Goal: Information Seeking & Learning: Compare options

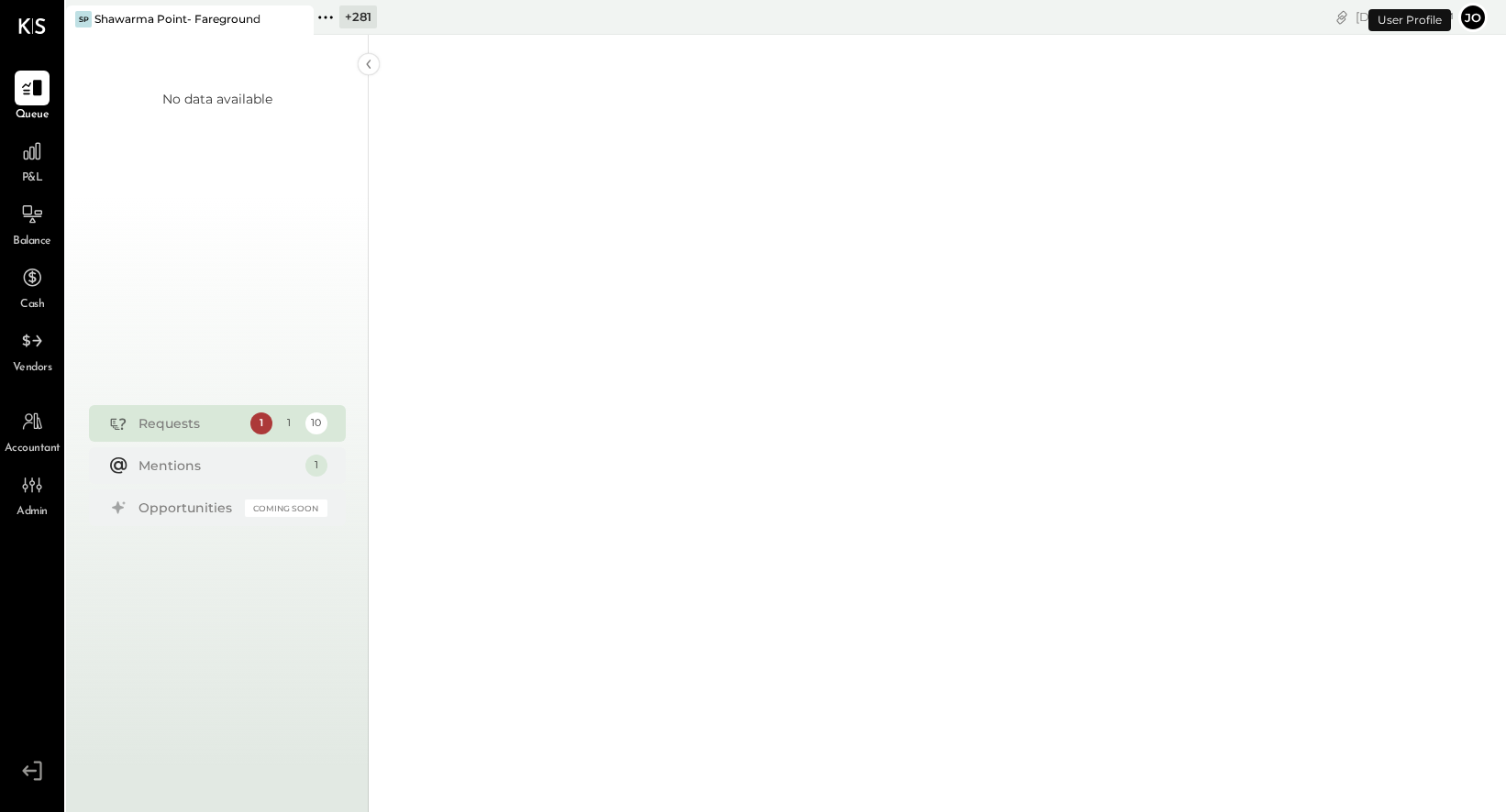
click at [342, 15] on div "+ 281" at bounding box center [358, 17] width 38 height 23
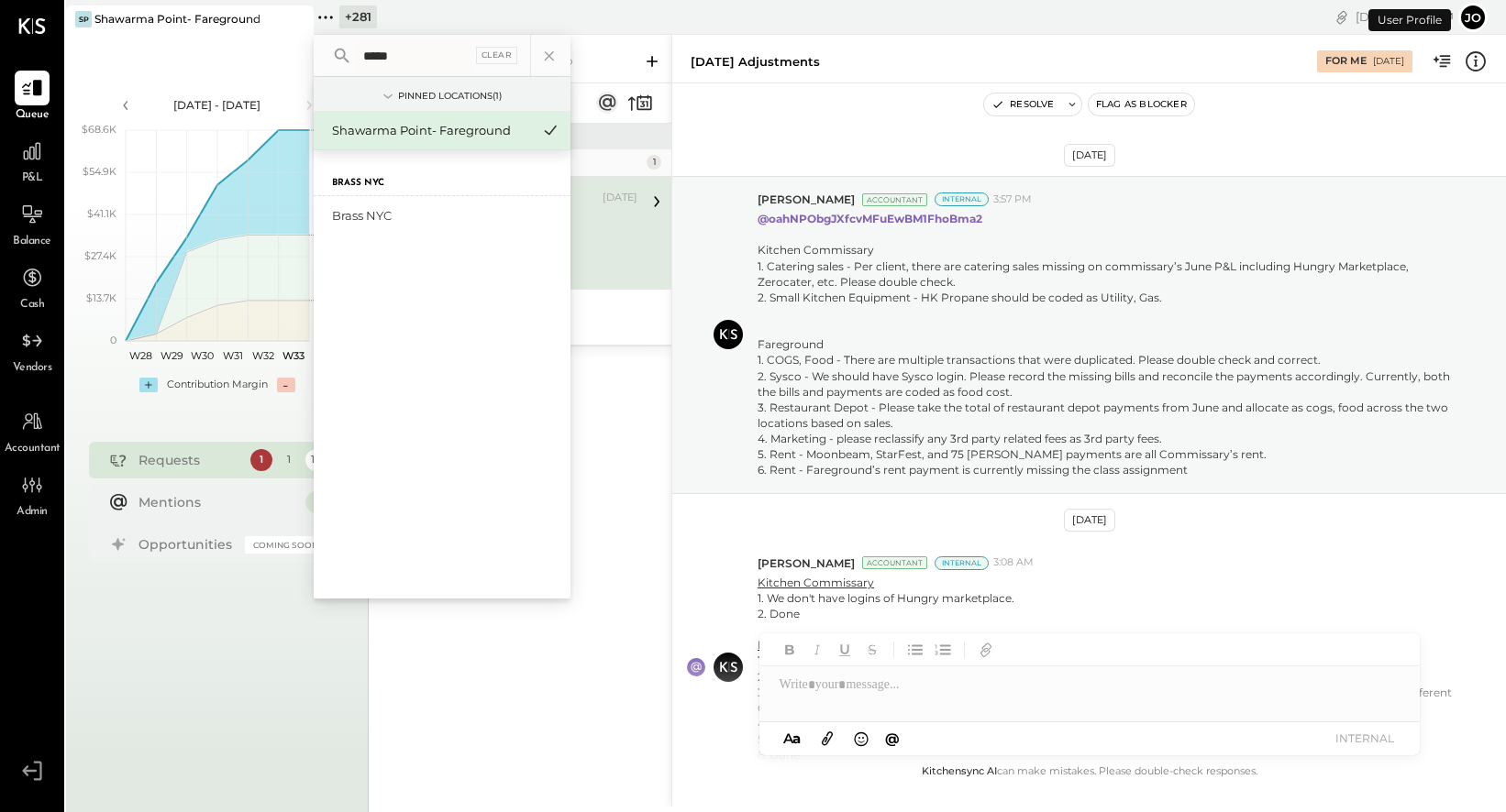
scroll to position [569, 0]
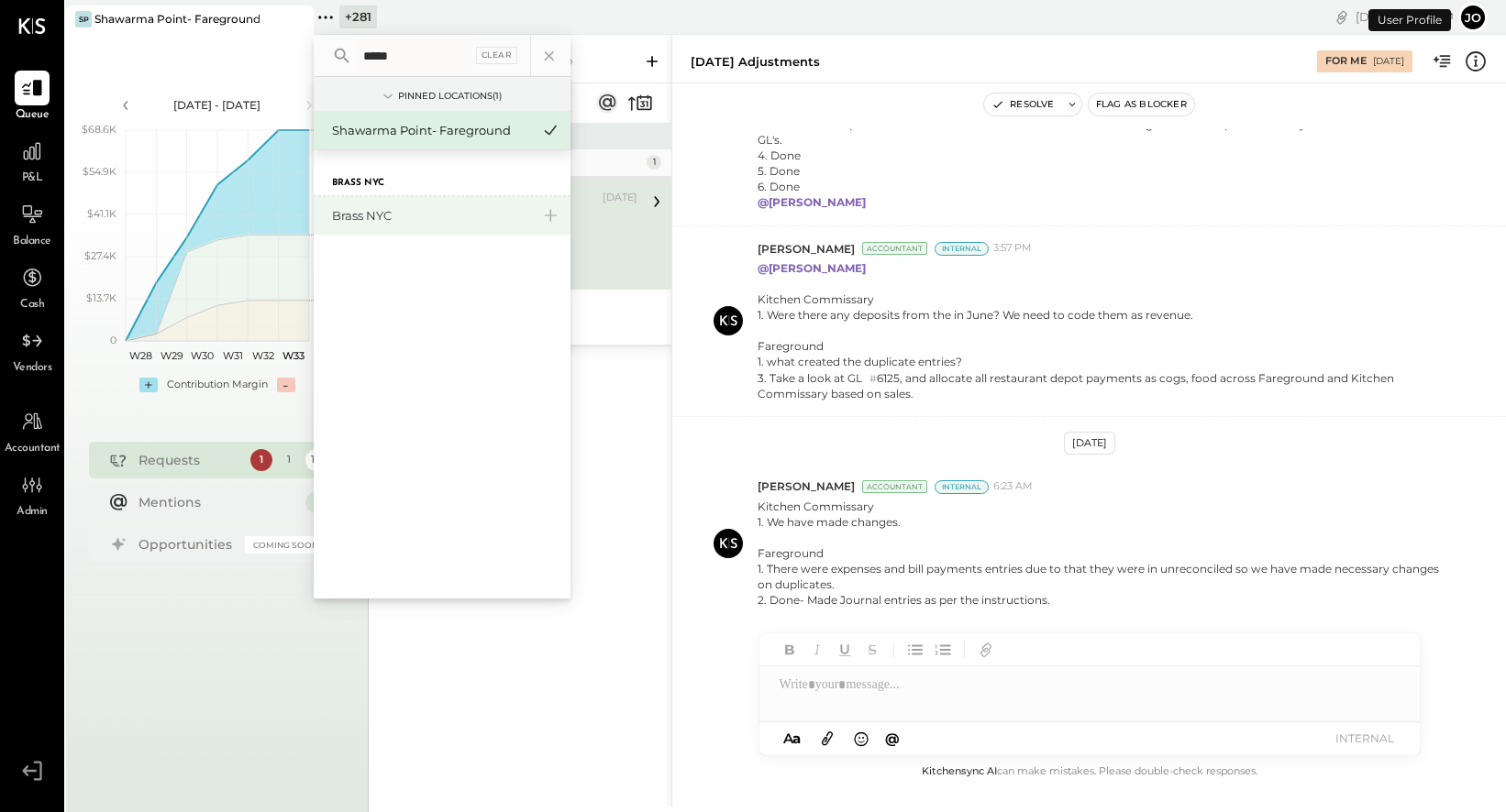
type input "*****"
click at [429, 212] on div "Brass NYC" at bounding box center [431, 216] width 198 height 18
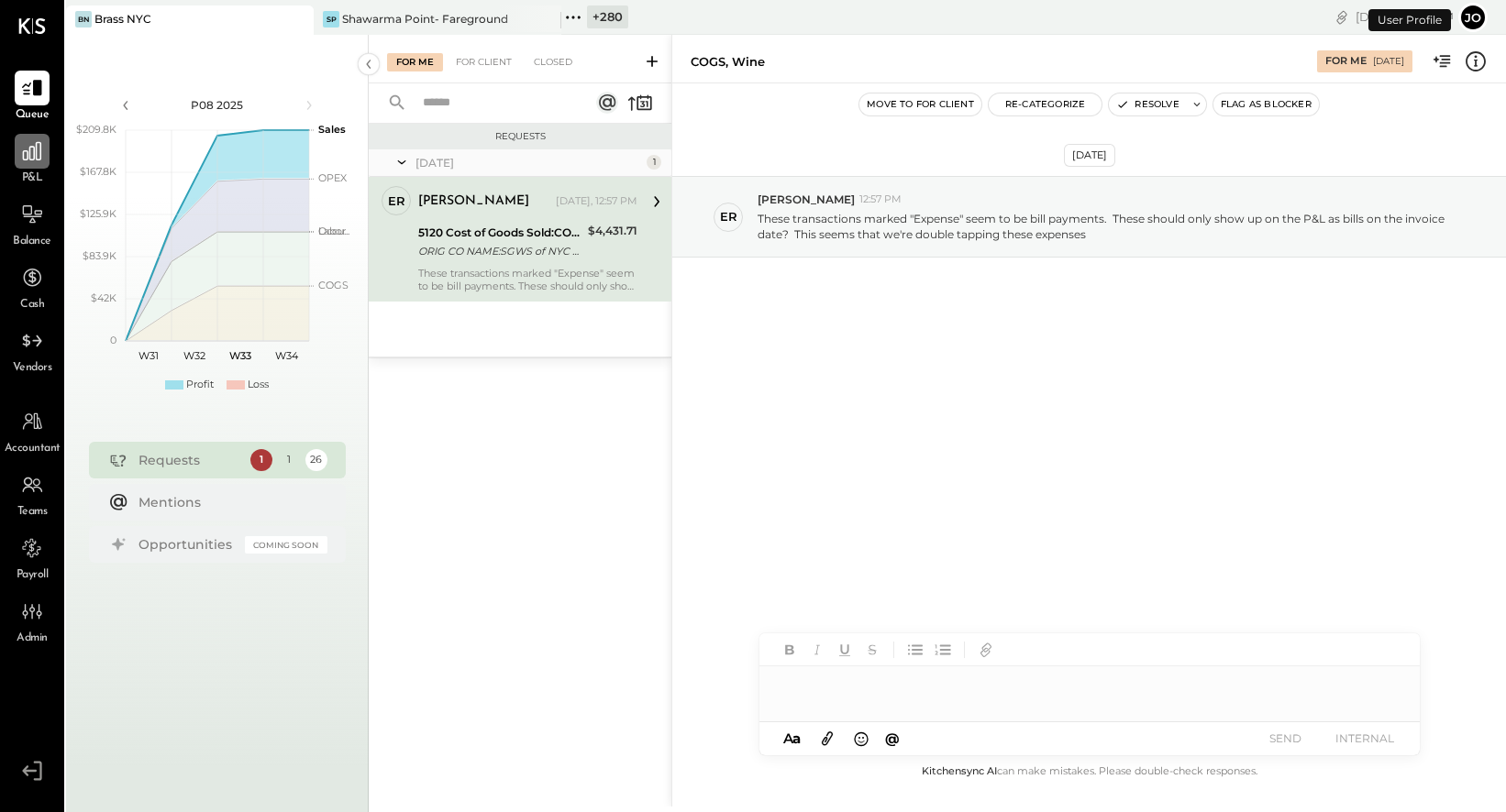
click at [27, 145] on icon at bounding box center [32, 151] width 24 height 24
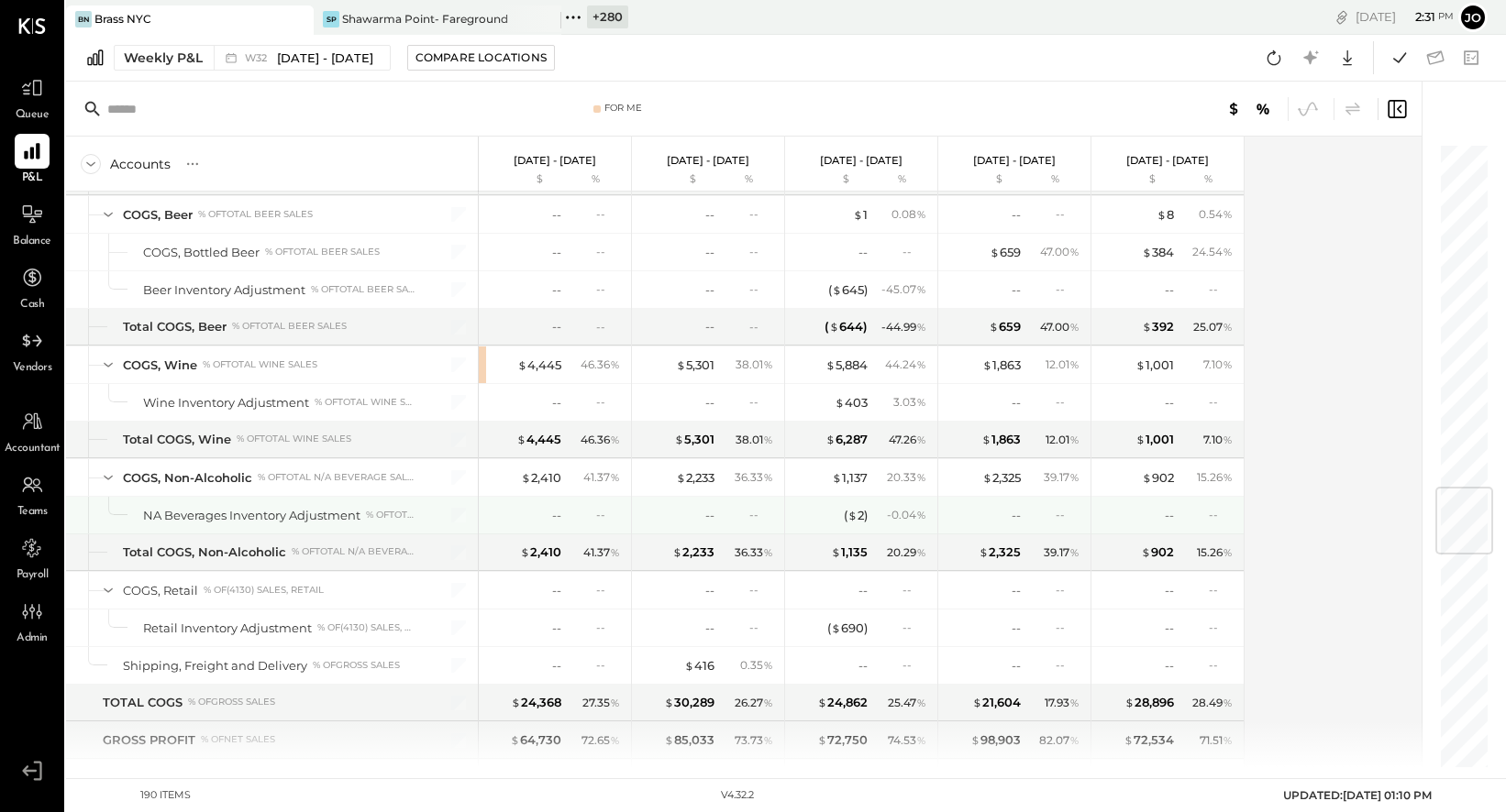
scroll to position [3296, 0]
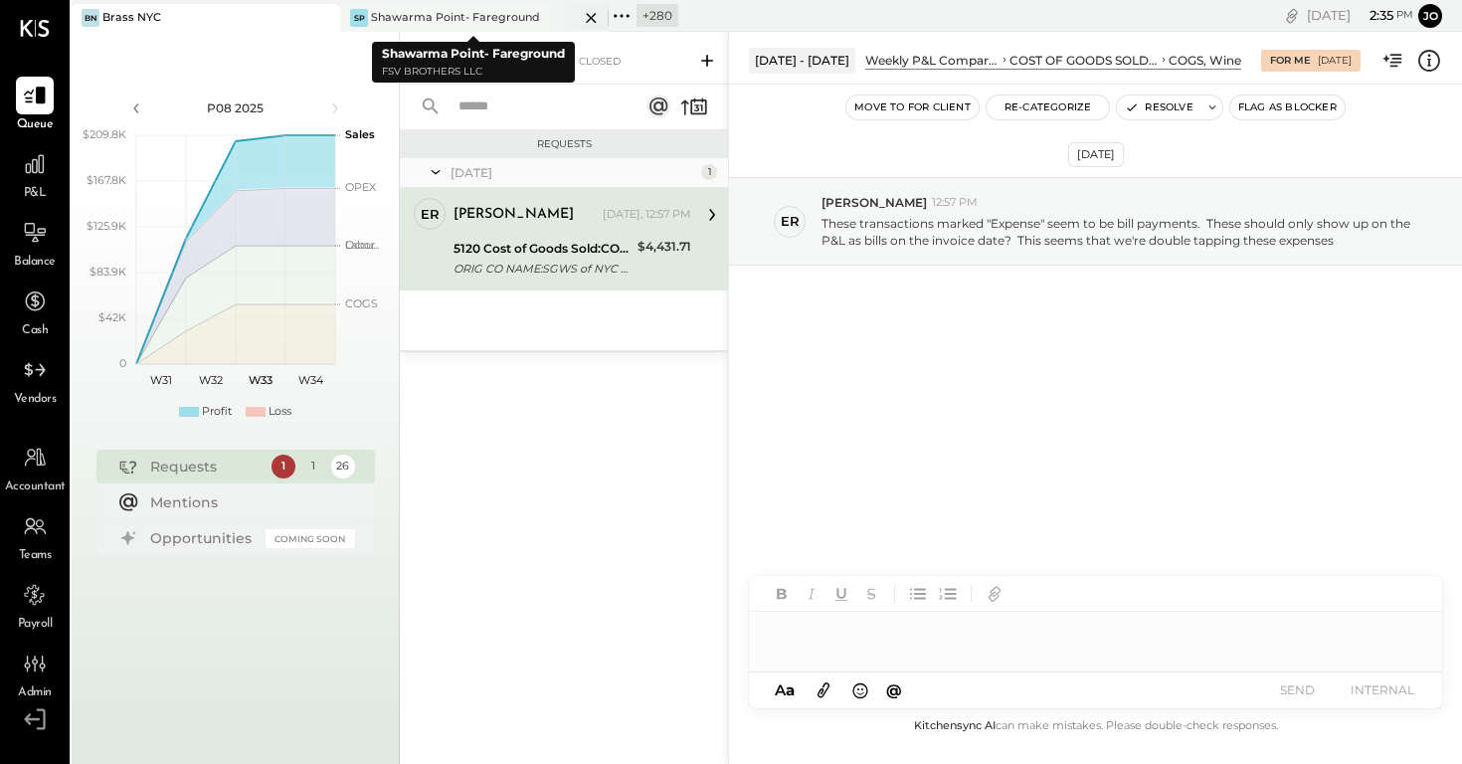
click at [595, 18] on icon at bounding box center [591, 18] width 25 height 24
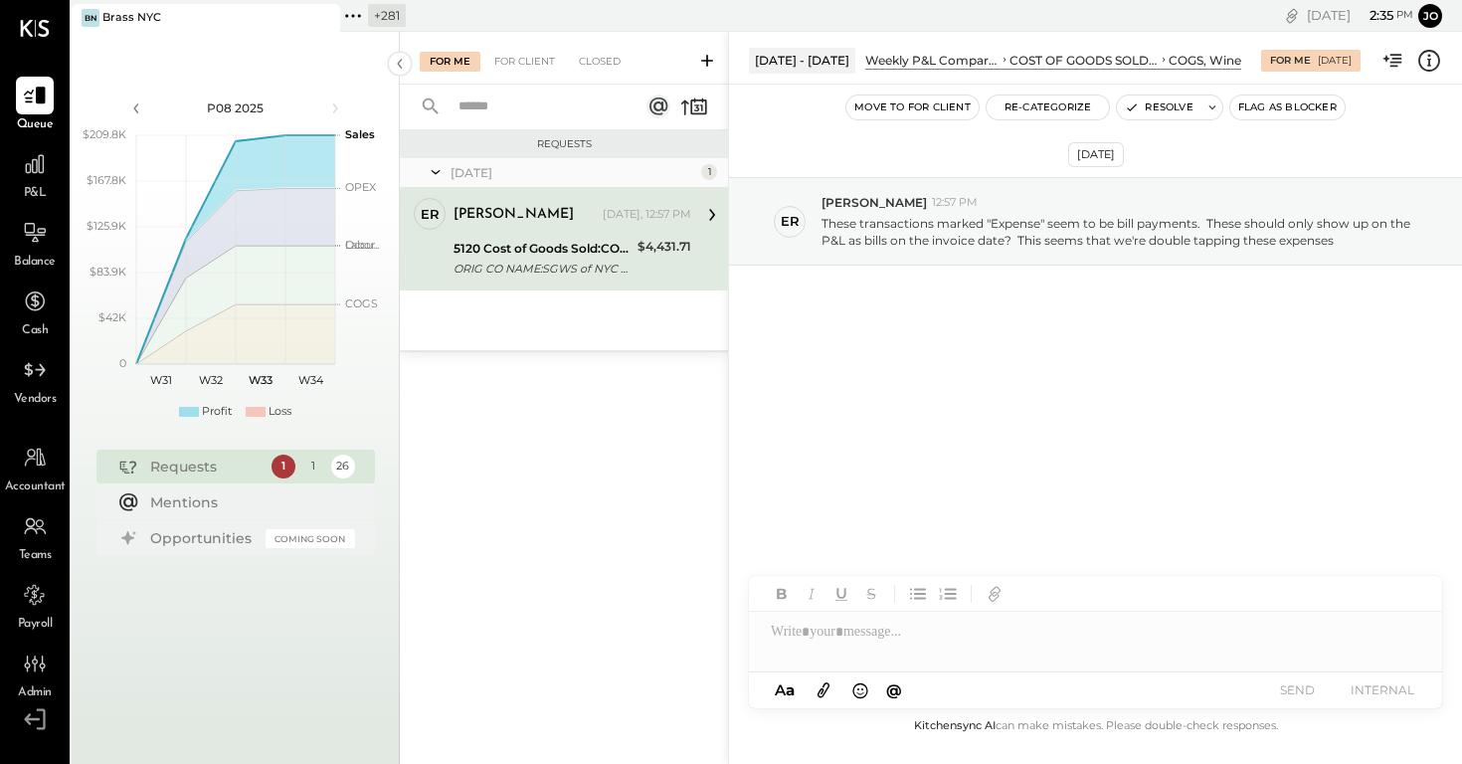
click at [371, 12] on div "+ 281" at bounding box center [387, 15] width 38 height 23
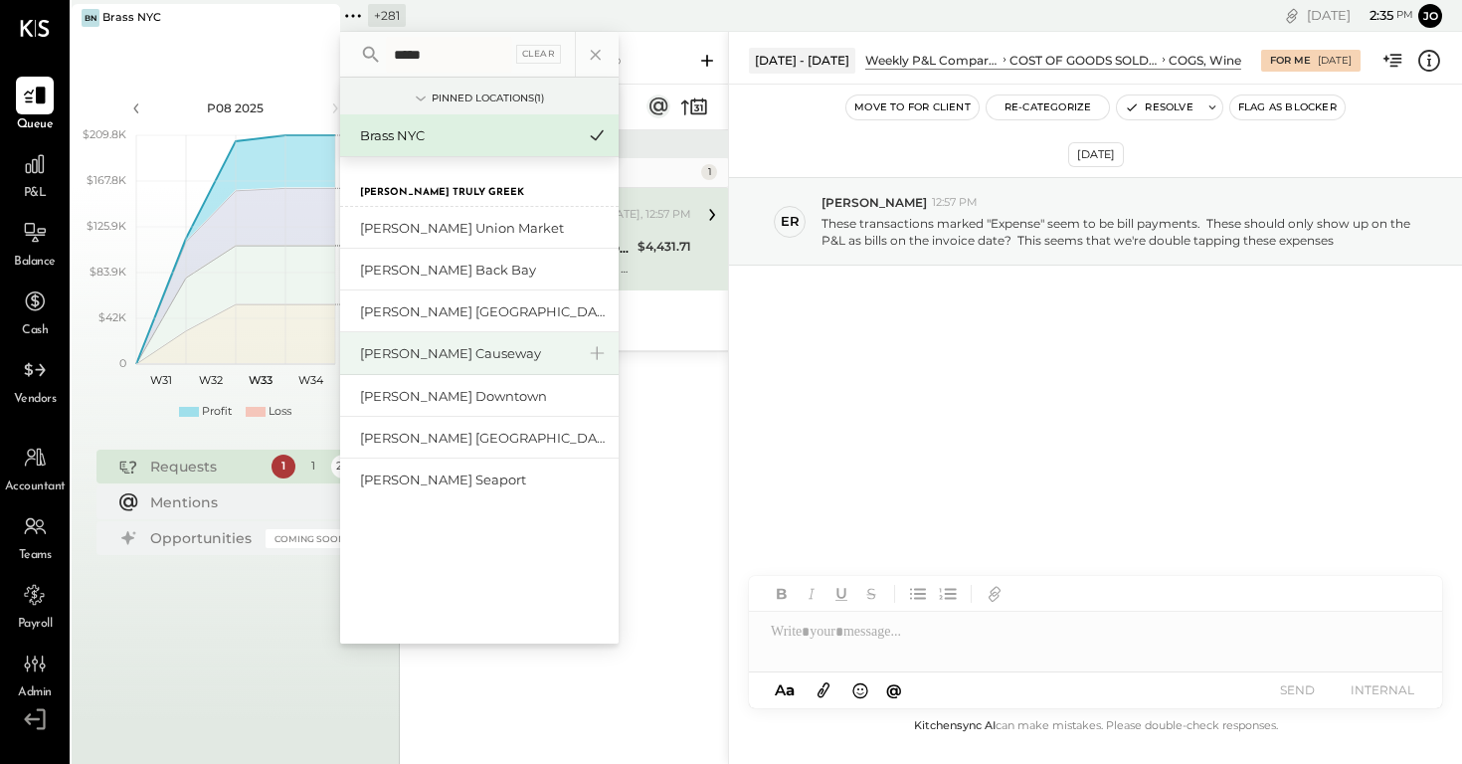
type input "*****"
click at [471, 355] on div "[PERSON_NAME] Causeway" at bounding box center [467, 353] width 215 height 19
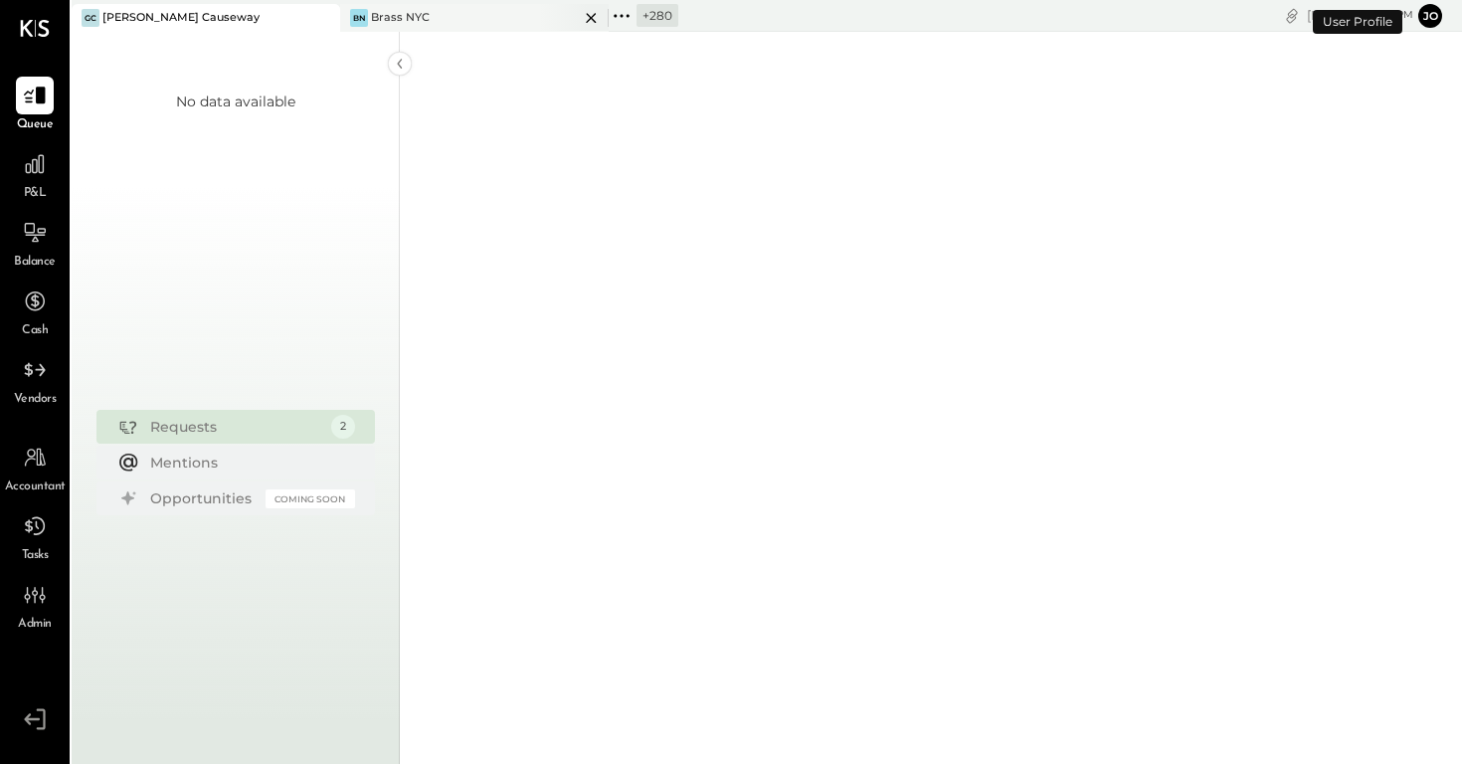
click at [588, 12] on icon at bounding box center [591, 18] width 25 height 24
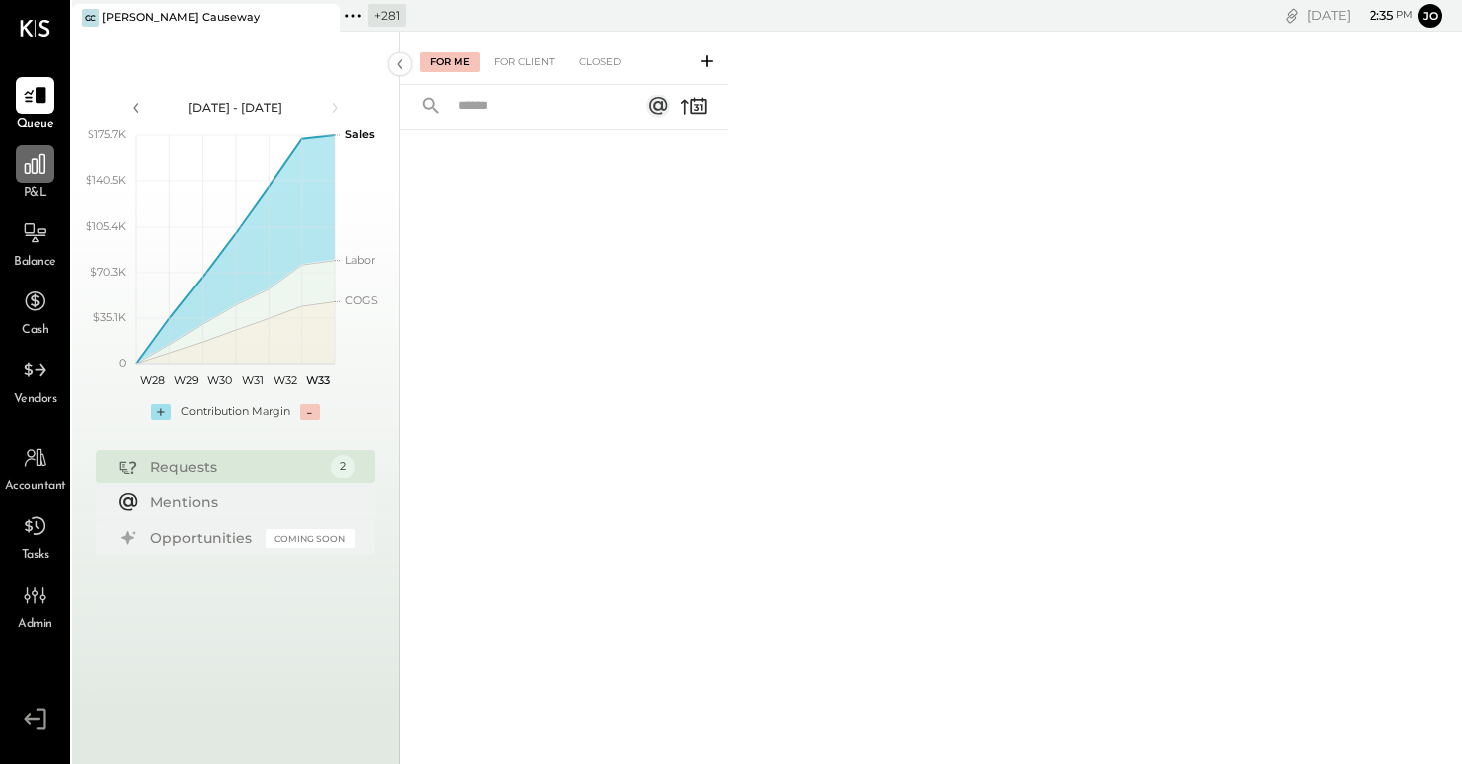
click at [26, 168] on icon at bounding box center [35, 164] width 26 height 26
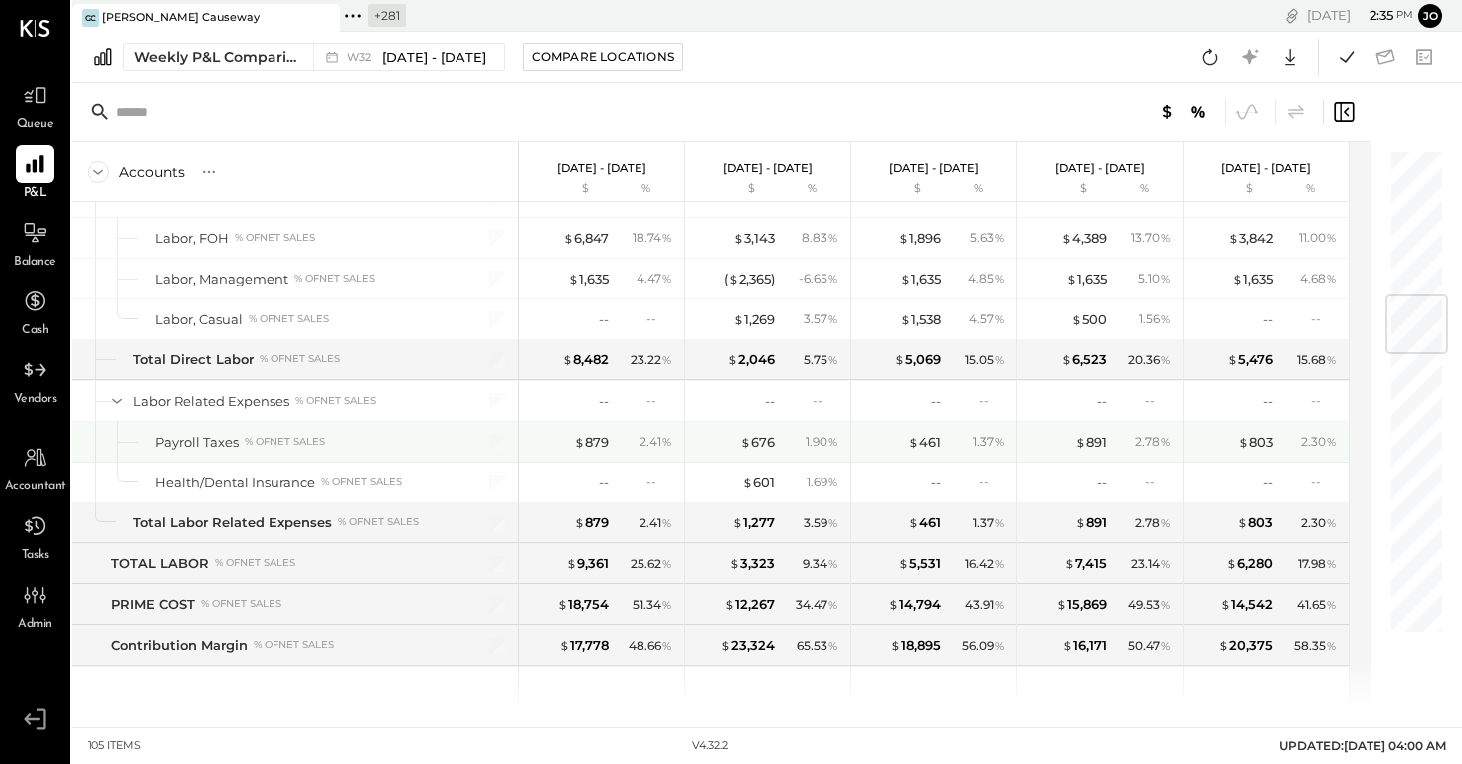
scroll to position [1244, 0]
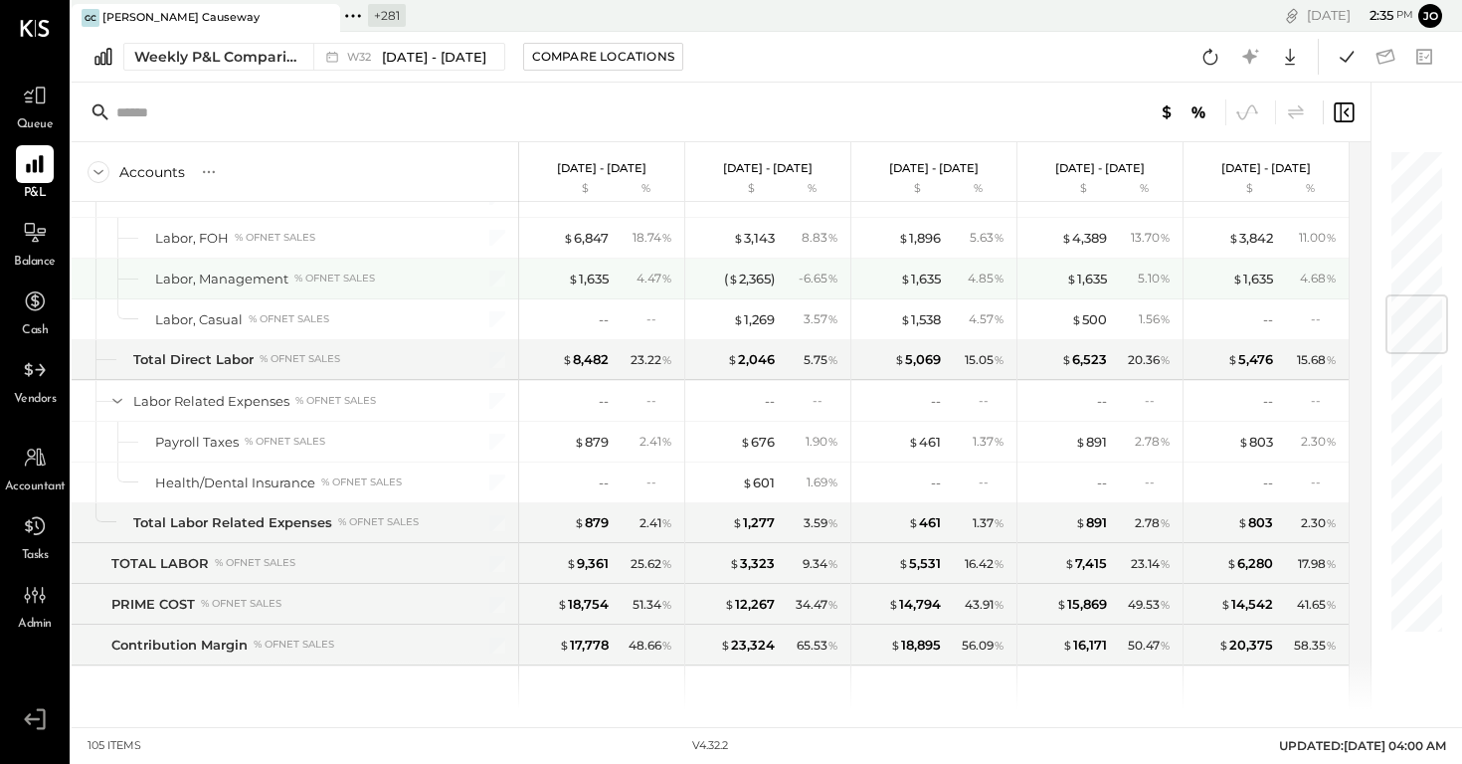
click at [756, 287] on div "( $ 2,365 ) - 6.65 %" at bounding box center [769, 279] width 149 height 40
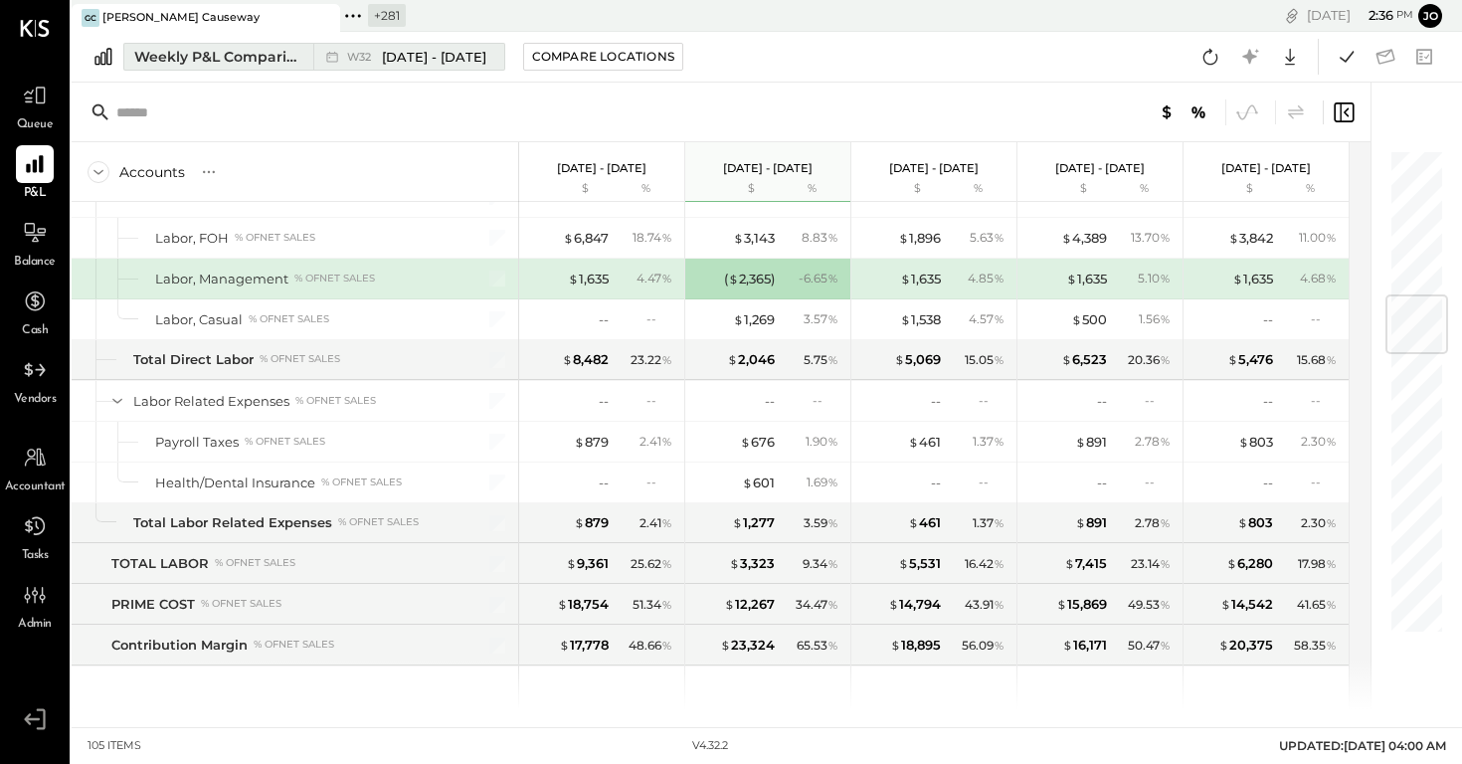
click at [304, 62] on button "Weekly P&L Comparison W32 [DATE] - [DATE]" at bounding box center [314, 57] width 382 height 28
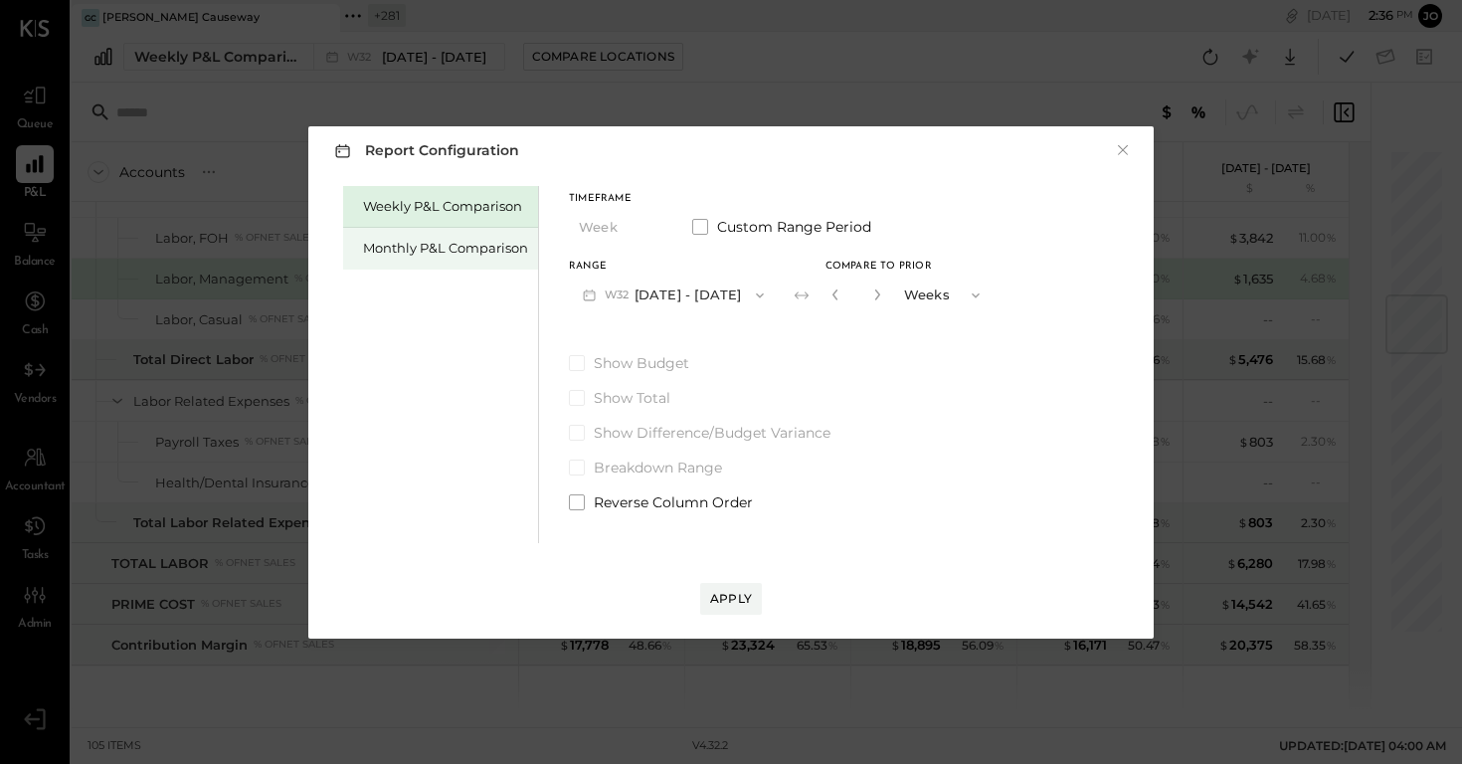
click at [487, 251] on div "Monthly P&L Comparison" at bounding box center [445, 248] width 165 height 19
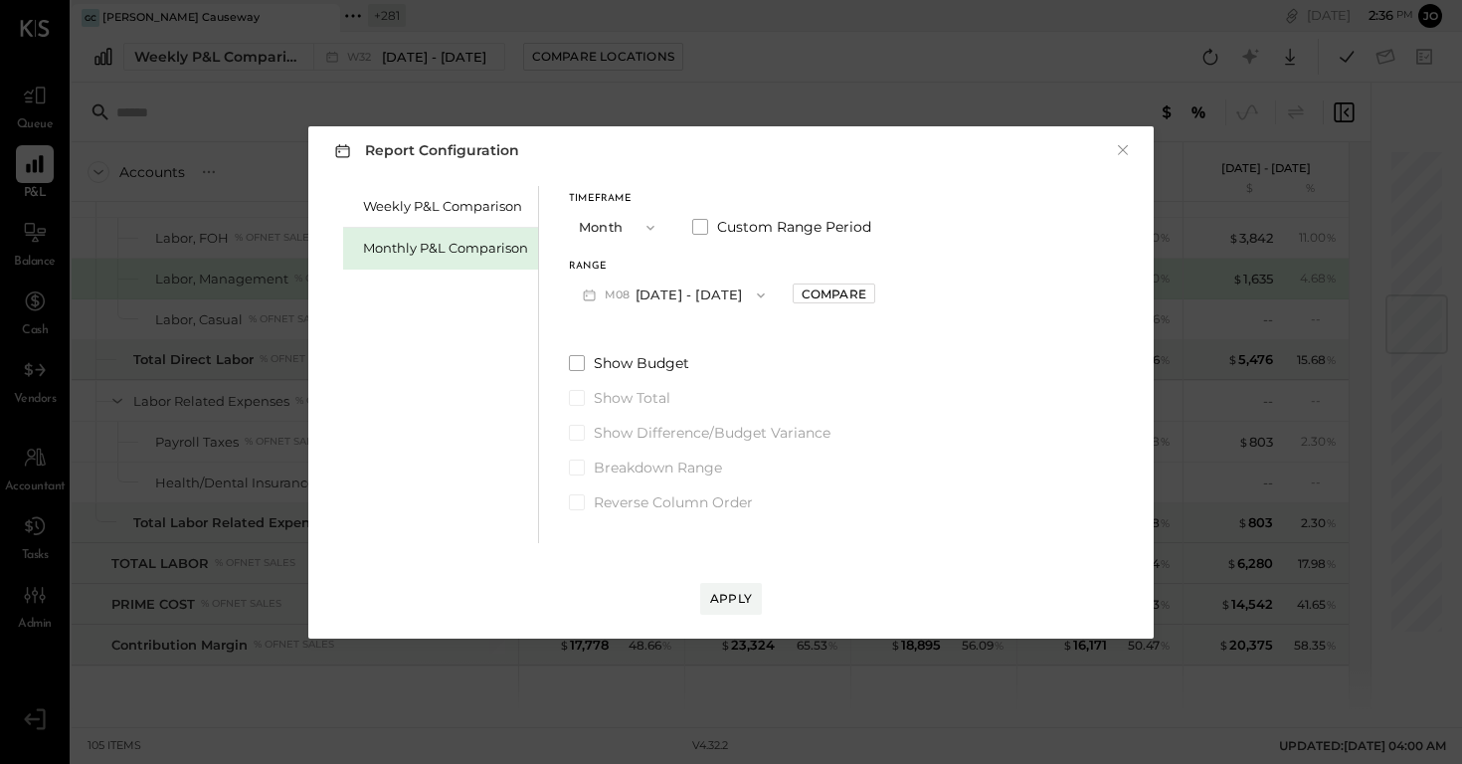
click at [722, 264] on div "Range" at bounding box center [674, 267] width 210 height 10
click at [716, 283] on button "M08 [DATE] - [DATE]" at bounding box center [674, 294] width 210 height 37
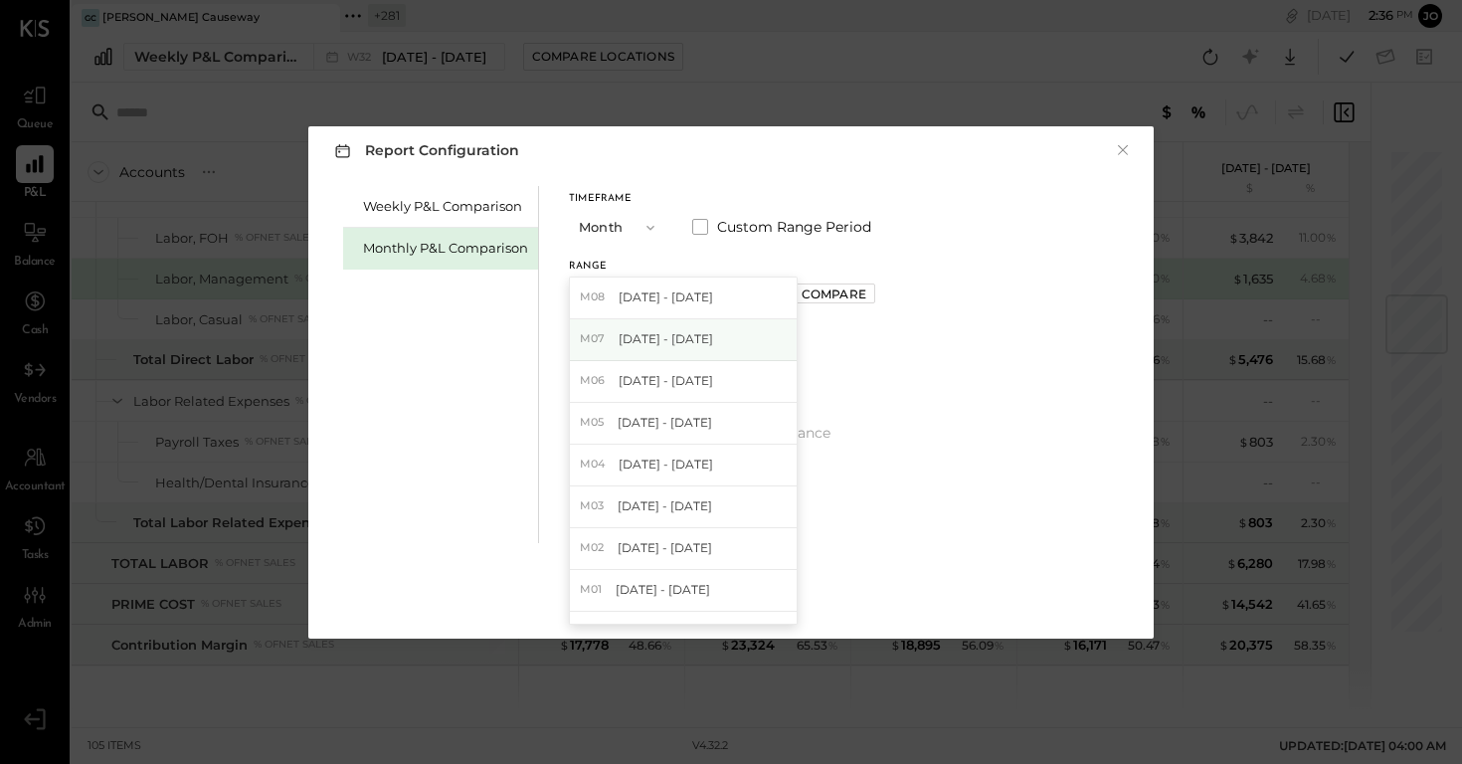
click at [721, 347] on div "M07 [DATE] - [DATE]" at bounding box center [683, 340] width 227 height 42
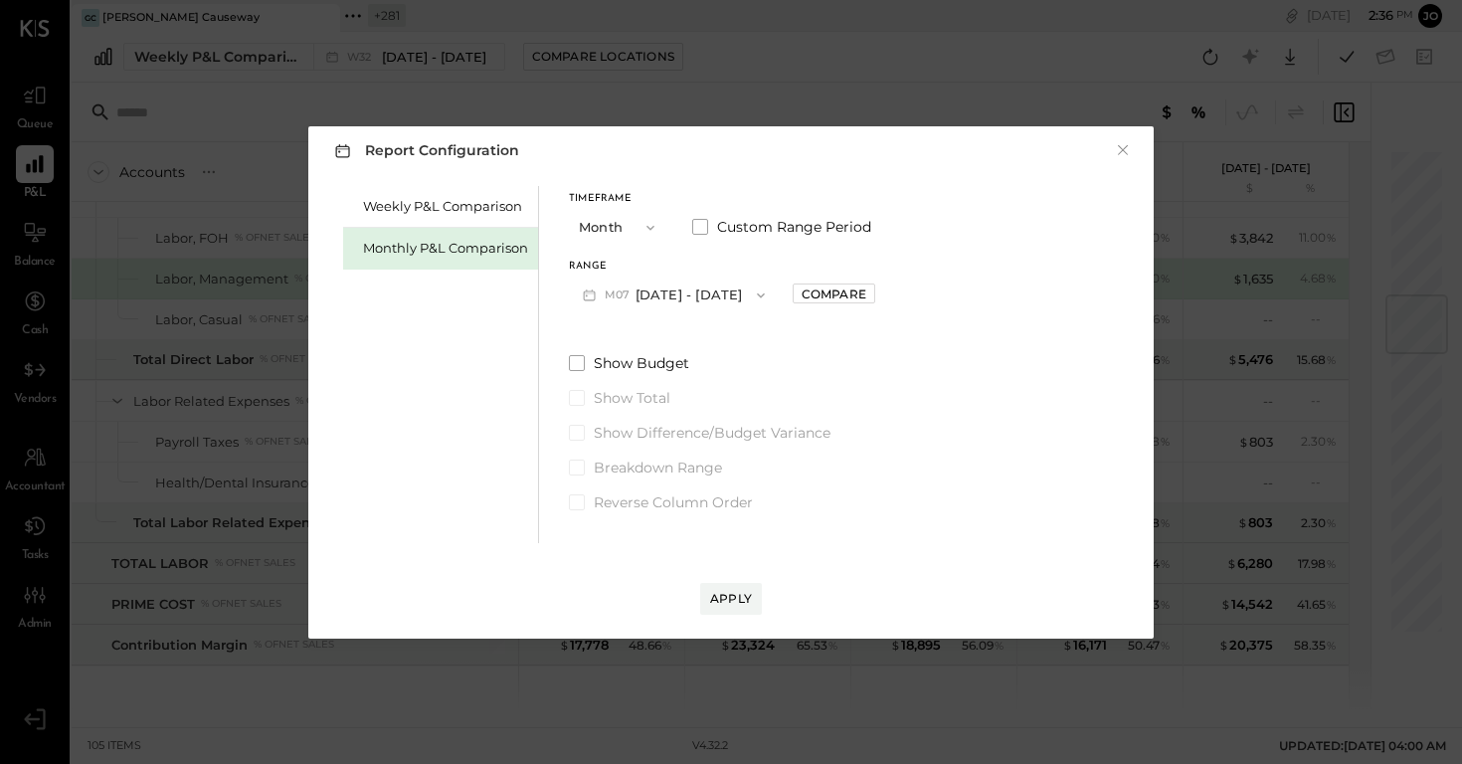
click at [880, 310] on div "Weekly P&L Comparison Monthly P&L Comparison Timeframe Month Custom Range Perio…" at bounding box center [731, 362] width 806 height 362
click at [845, 298] on div "Compare" at bounding box center [834, 293] width 65 height 17
click at [872, 292] on icon "button" at bounding box center [878, 294] width 12 height 12
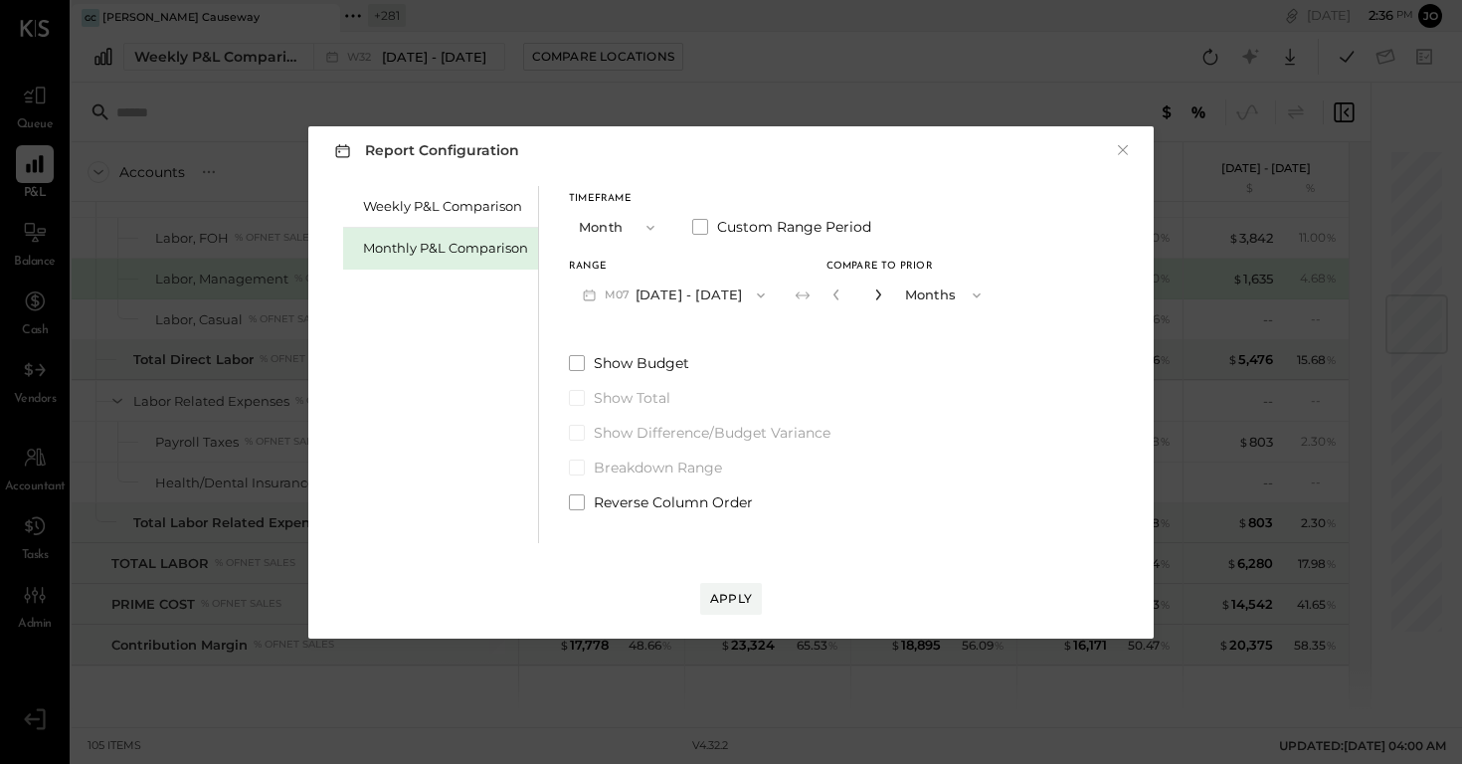
click at [872, 292] on icon "button" at bounding box center [878, 294] width 12 height 12
type input "*"
click at [742, 600] on div "Apply" at bounding box center [731, 598] width 42 height 17
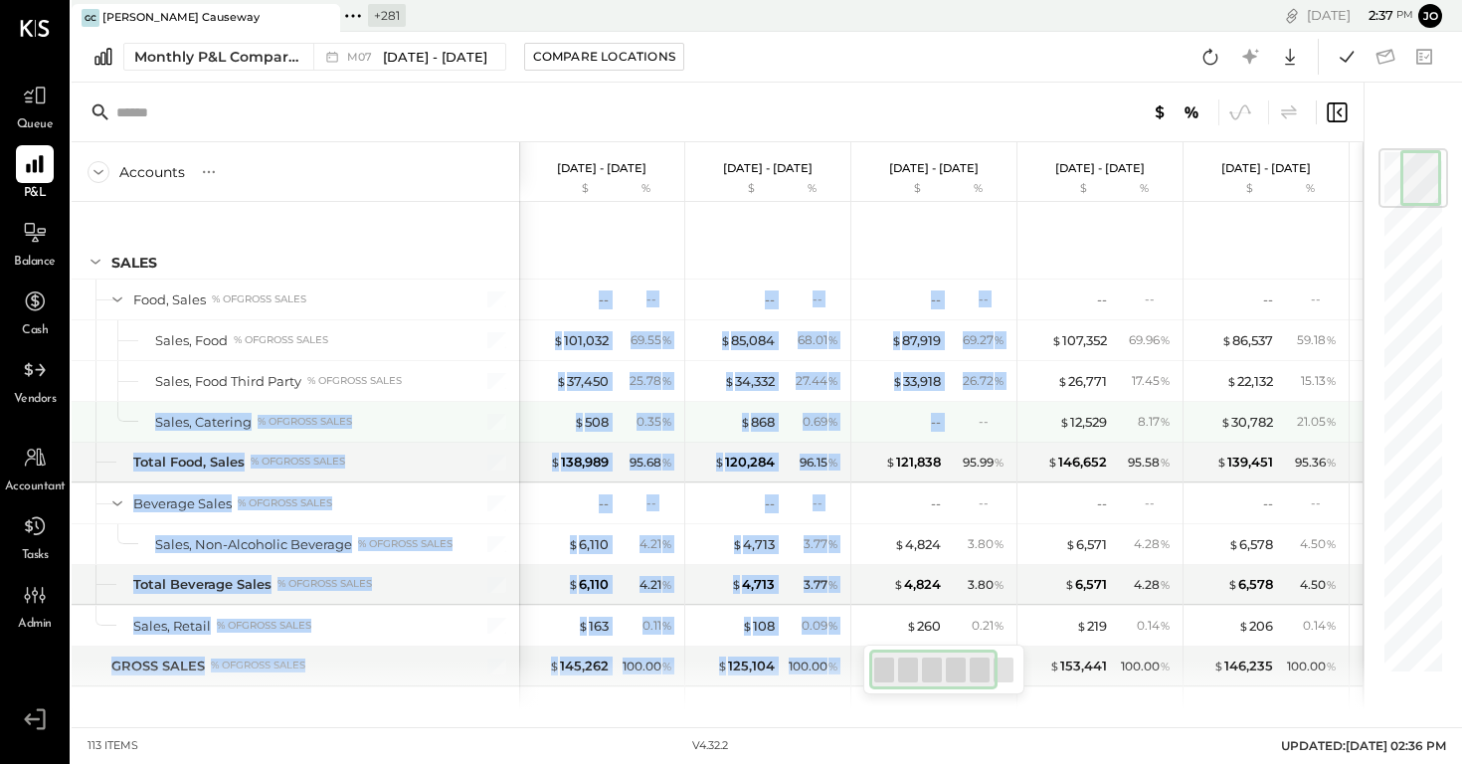
drag, startPoint x: 152, startPoint y: 421, endPoint x: 944, endPoint y: 429, distance: 791.7
click at [945, 429] on div "SALES Food, Sales % of GROSS SALES Sales, Food % of GROSS SALES Sales, Food Thi…" at bounding box center [718, 455] width 1292 height 507
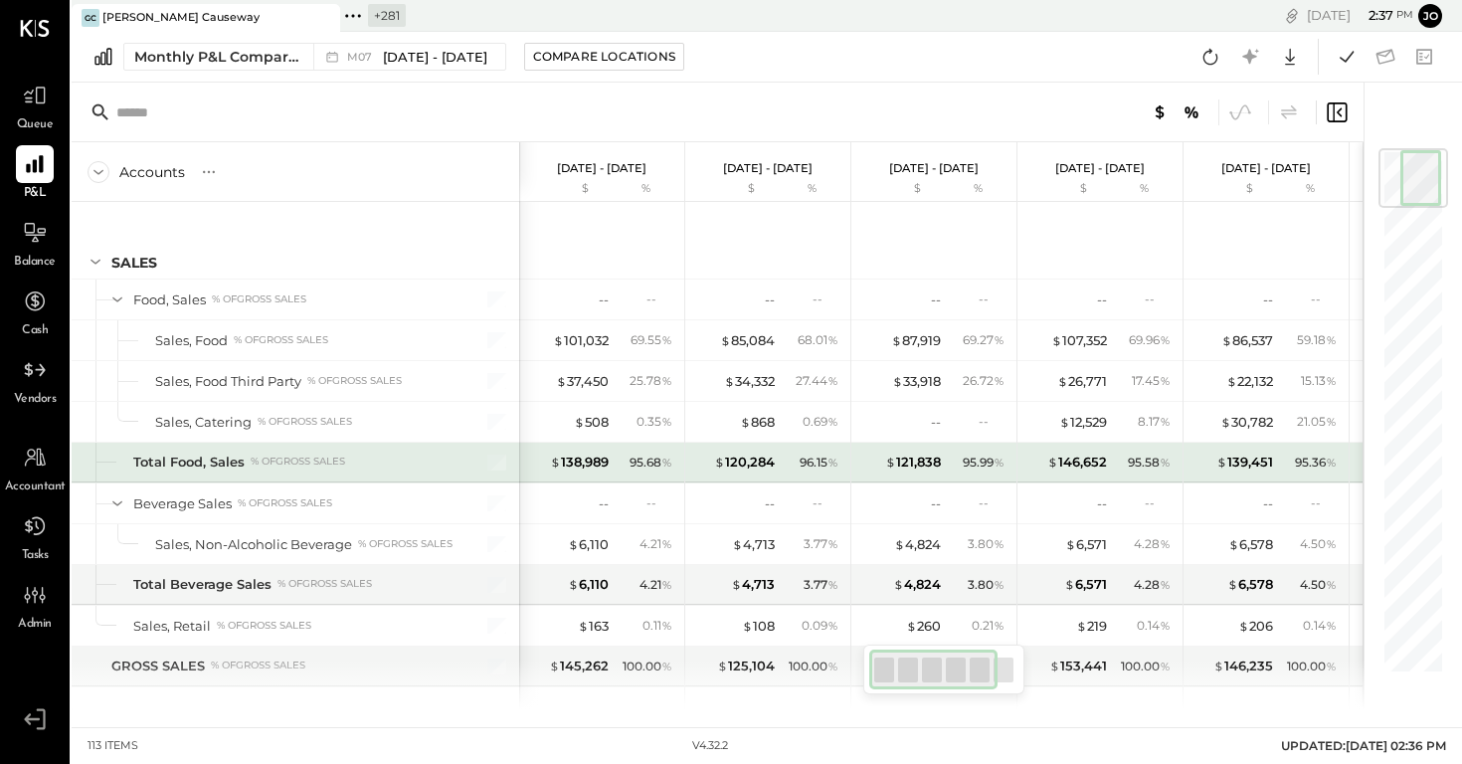
click at [199, 430] on div "Sales, Catering" at bounding box center [203, 422] width 96 height 19
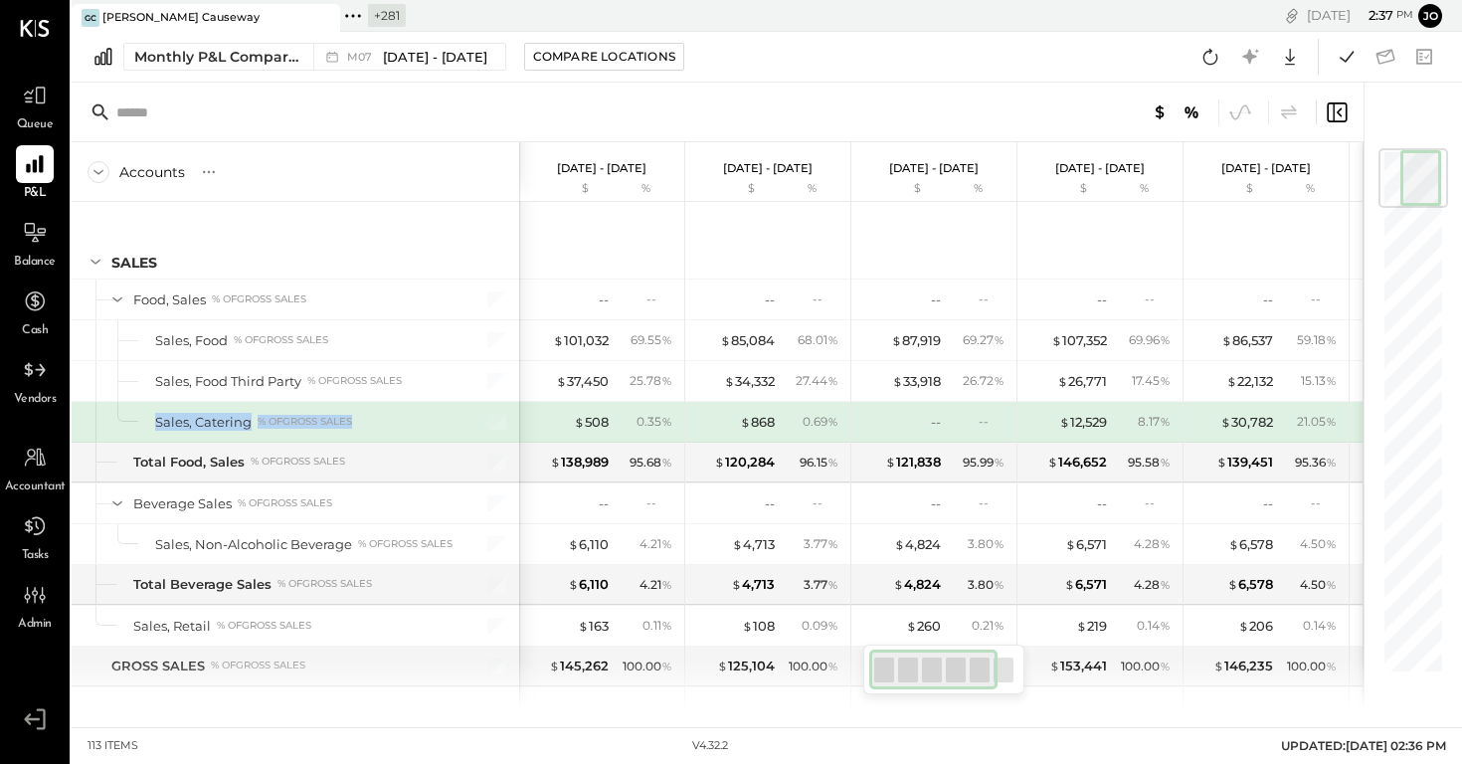
drag, startPoint x: 155, startPoint y: 417, endPoint x: 362, endPoint y: 416, distance: 206.9
click at [362, 416] on div "Sales, Catering % of GROSS SALES" at bounding box center [303, 422] width 297 height 19
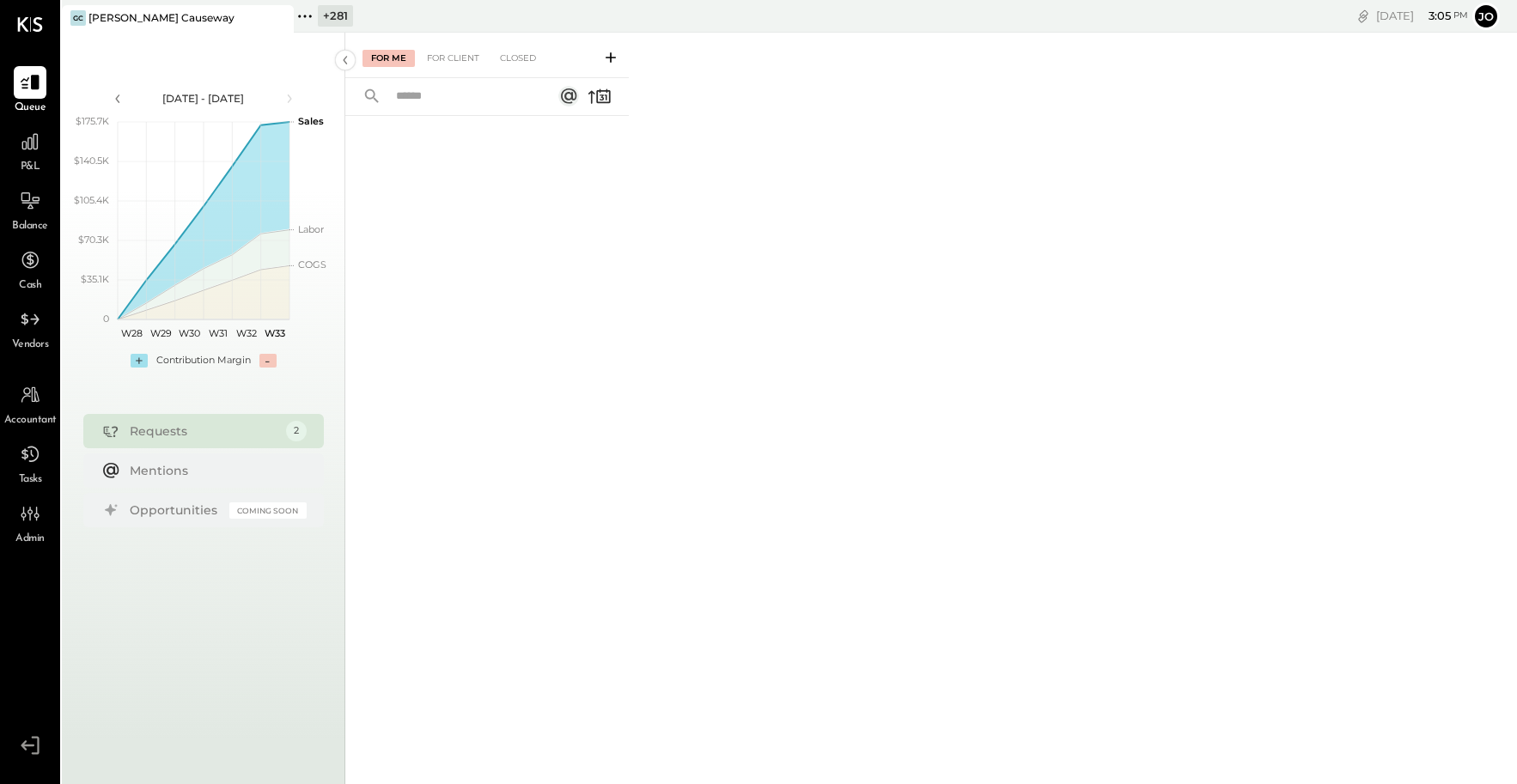
click at [311, 14] on icon at bounding box center [305, 16] width 22 height 22
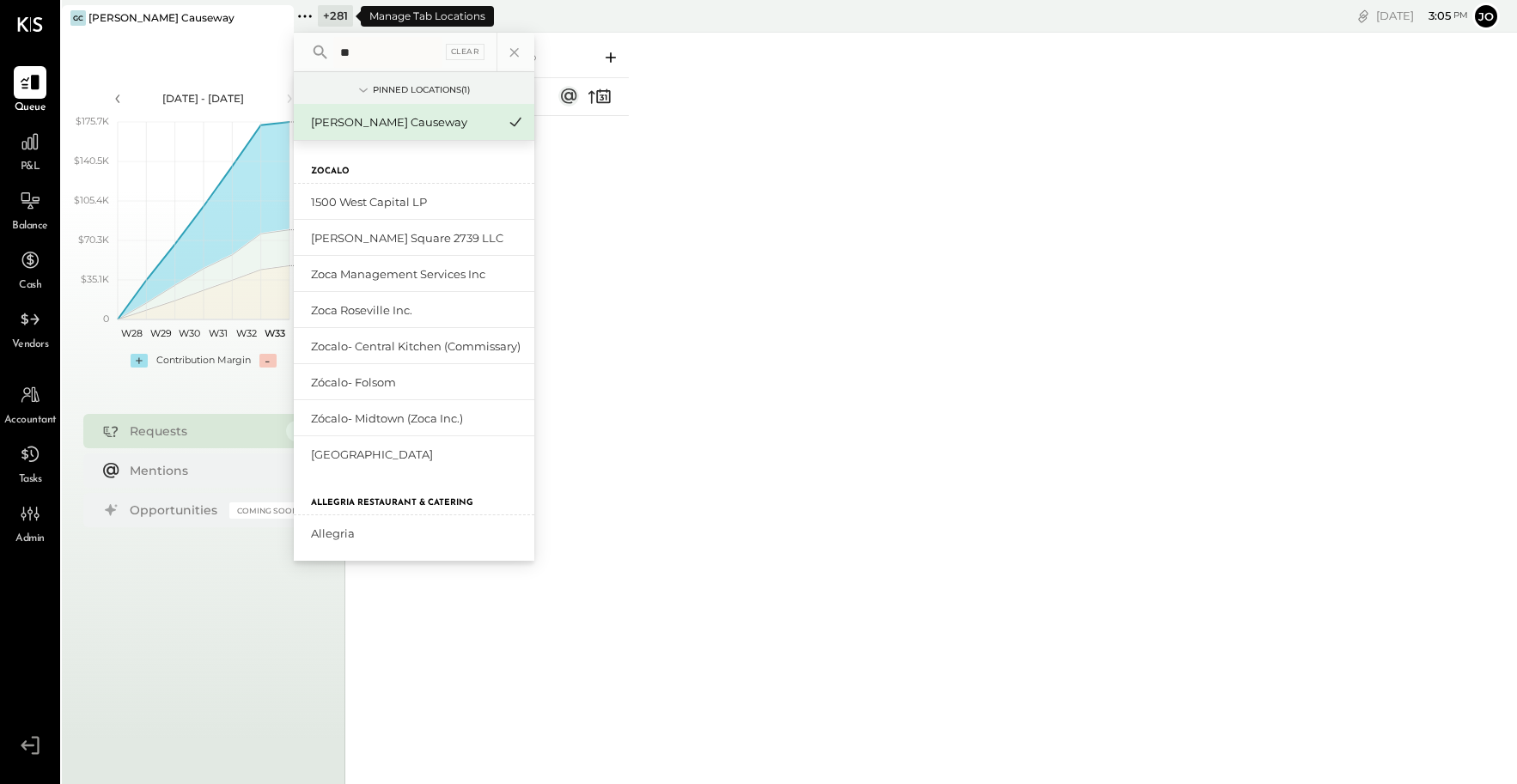
type input "*"
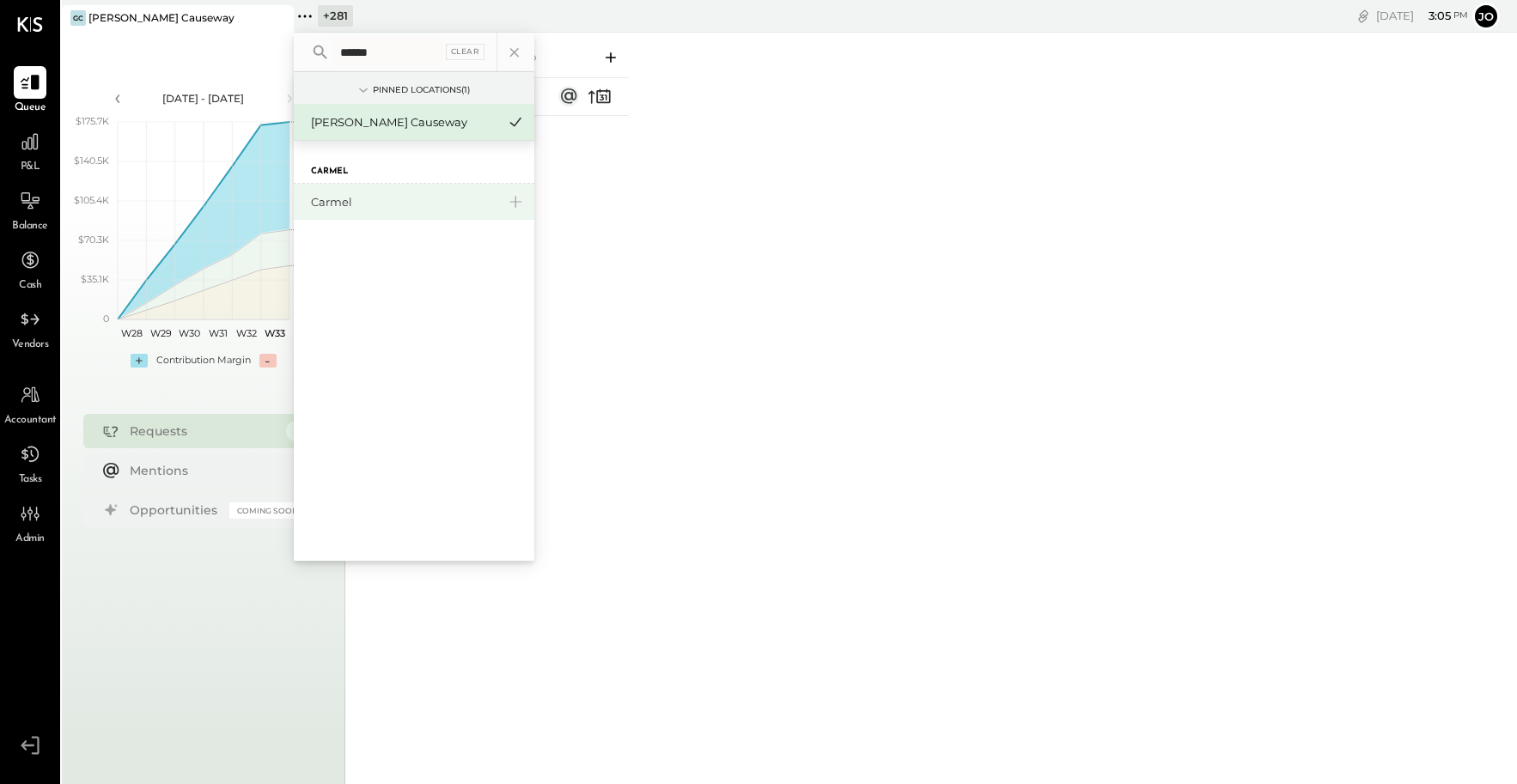
type input "******"
click at [347, 205] on div "Carmel" at bounding box center [403, 202] width 186 height 16
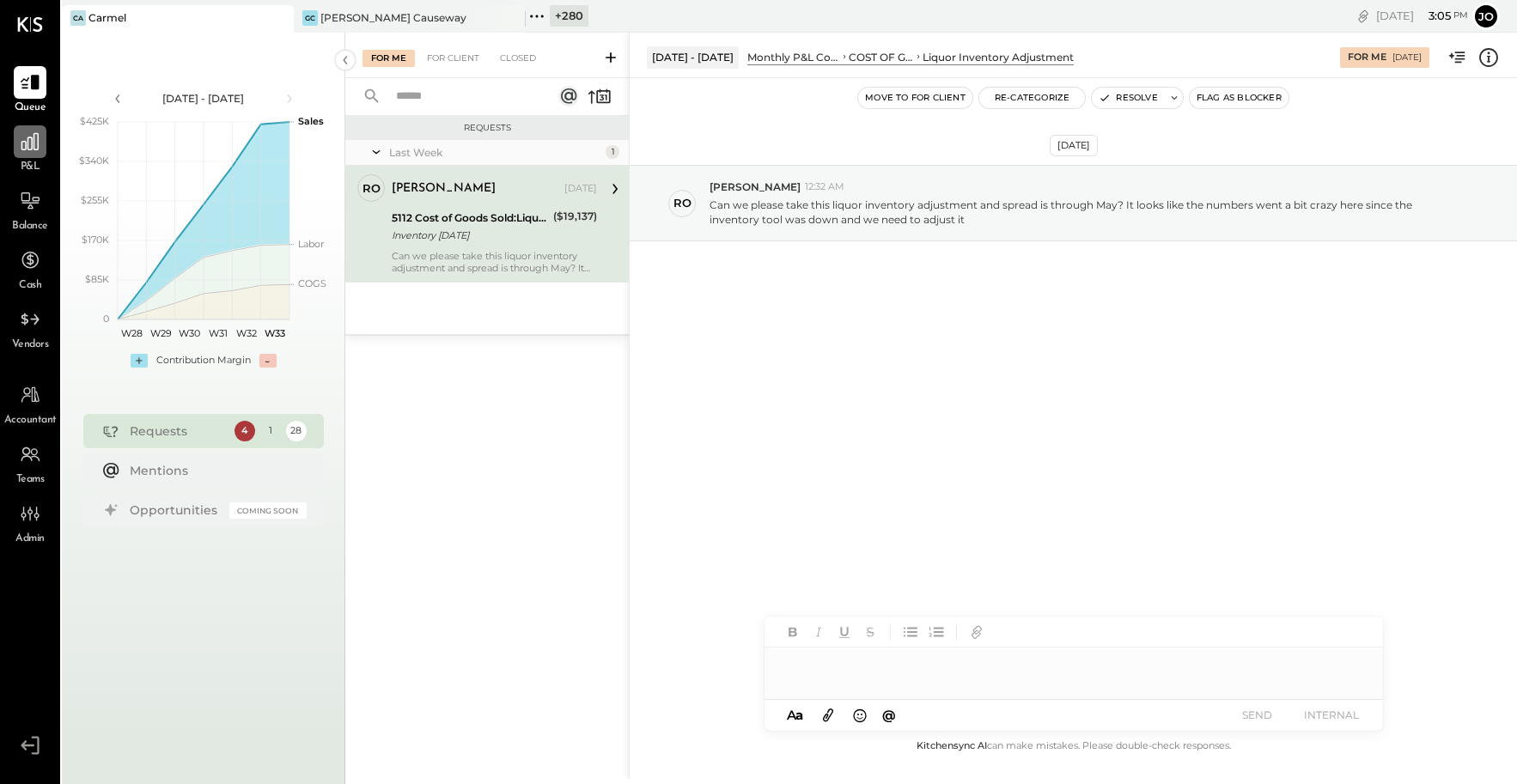
click at [31, 145] on icon at bounding box center [30, 142] width 22 height 22
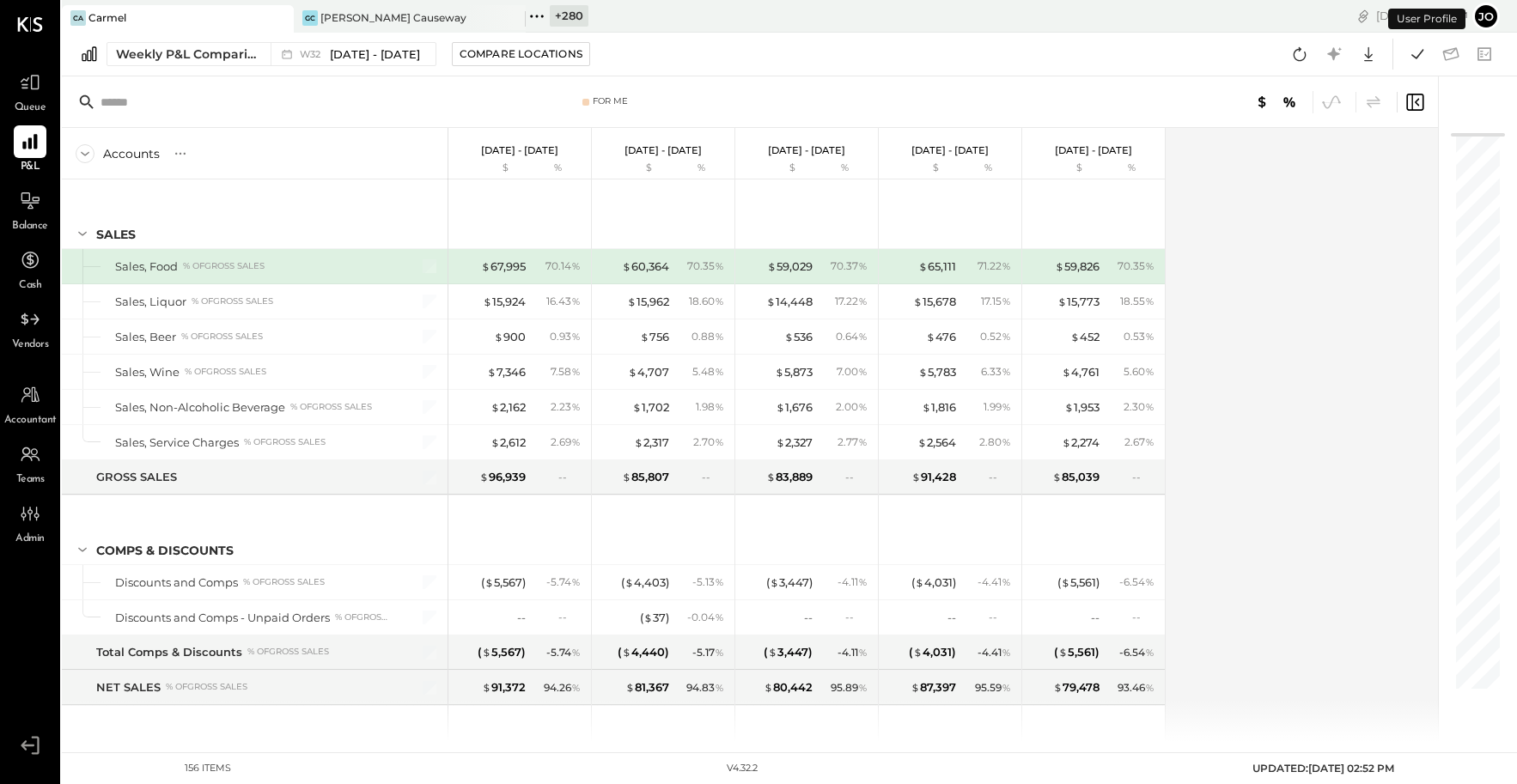
click at [240, 66] on div "Weekly P&L Comparison W32 Aug 4 - 10, 2025 Compare Locations Google Sheets Excel" at bounding box center [790, 54] width 1456 height 44
click at [240, 53] on div "Weekly P&L Comparison" at bounding box center [187, 54] width 144 height 17
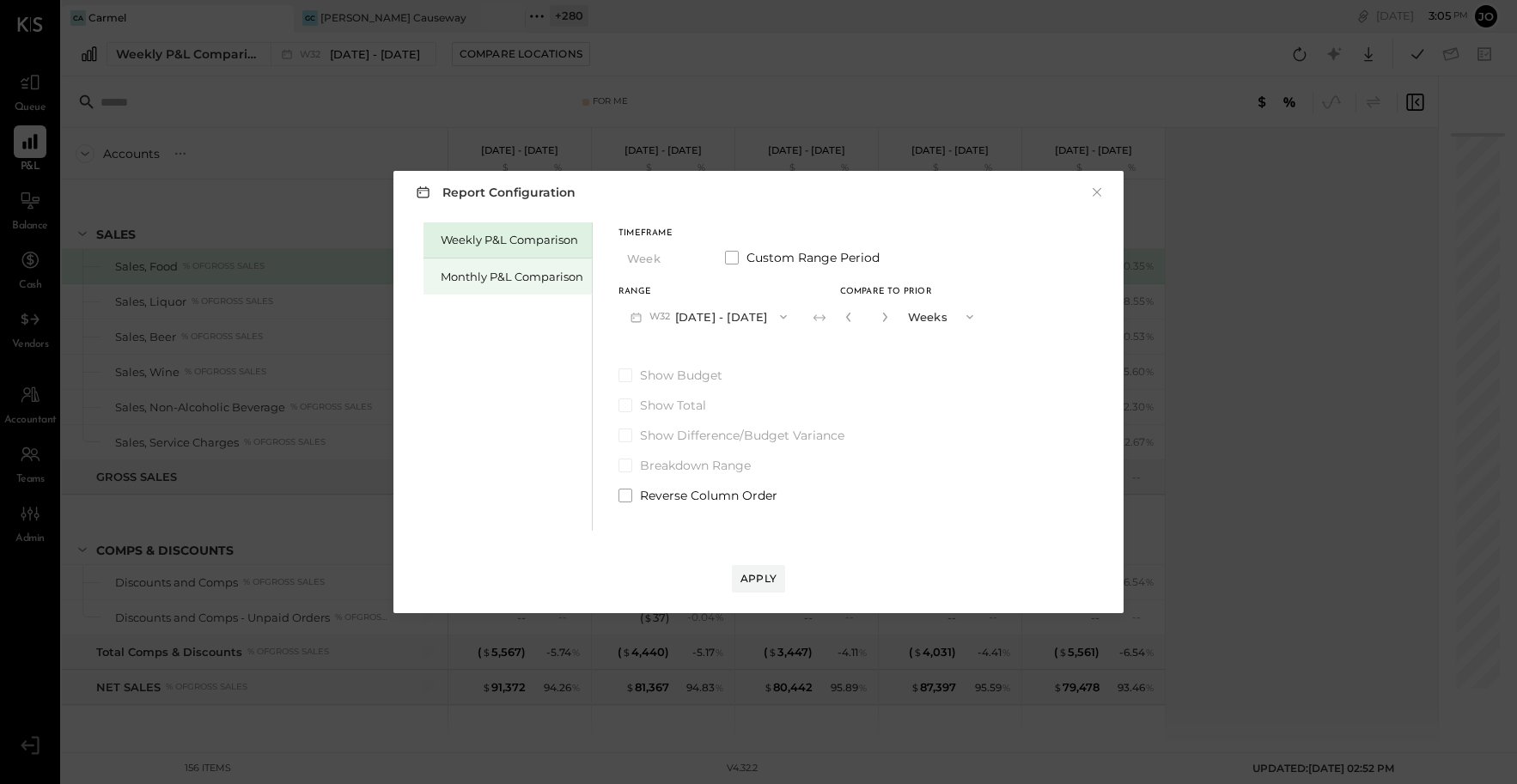
click at [533, 281] on div "Monthly P&L Comparison" at bounding box center [511, 276] width 143 height 16
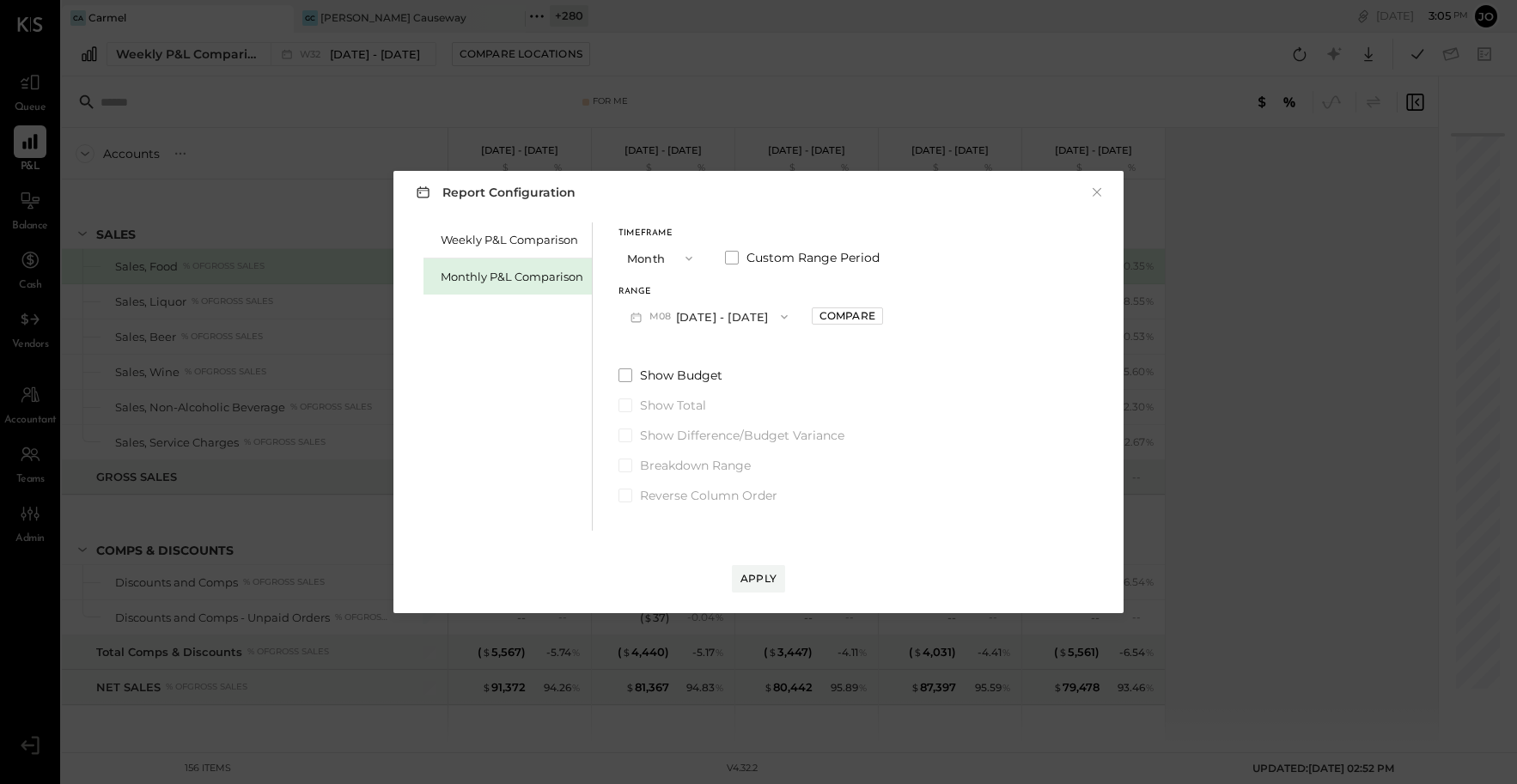
click at [702, 309] on button "M08 Aug 1 - 31, 2025" at bounding box center [709, 316] width 181 height 32
click at [733, 357] on div "M07 Jul 1 - 31, 2025" at bounding box center [717, 356] width 196 height 36
click at [841, 304] on div "Range M07 Jul 1 - 31, 2025 Compare" at bounding box center [751, 310] width 264 height 45
click at [845, 318] on div "Compare" at bounding box center [847, 315] width 56 height 15
click at [879, 320] on button "button" at bounding box center [885, 317] width 14 height 19
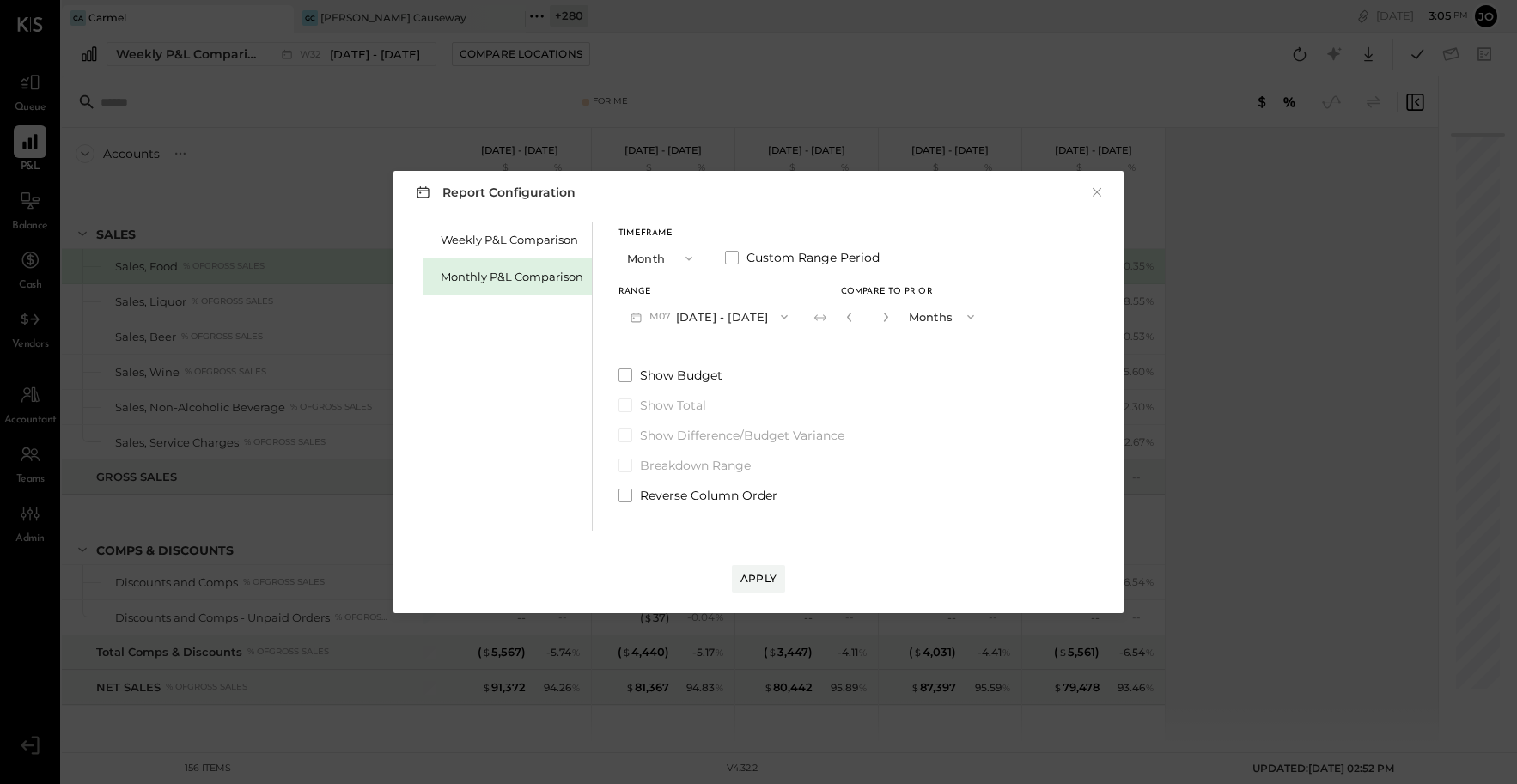
click at [879, 320] on button "button" at bounding box center [885, 317] width 14 height 19
type input "*"
click at [763, 587] on button "Apply" at bounding box center [758, 579] width 54 height 28
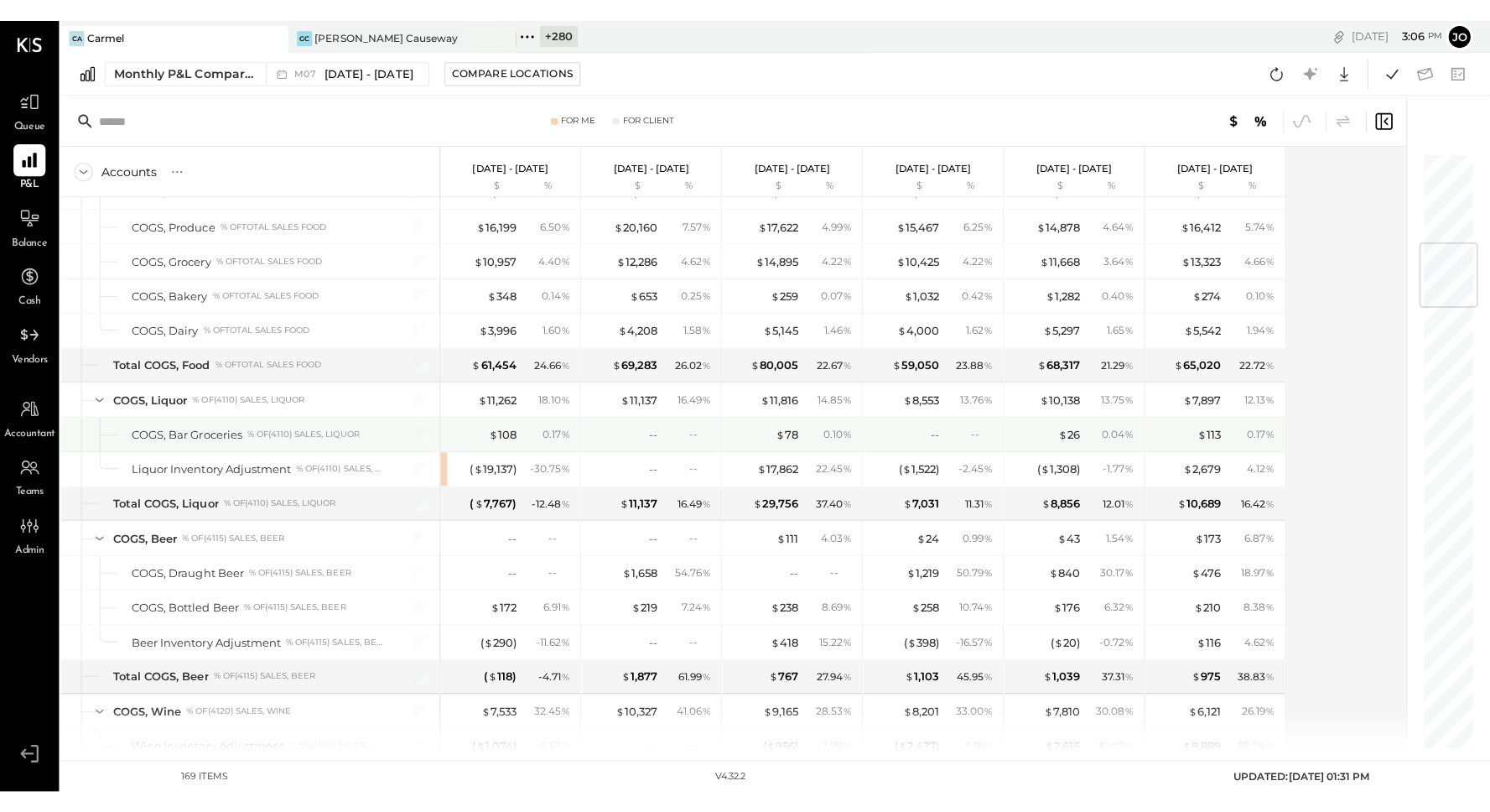
scroll to position [737, 0]
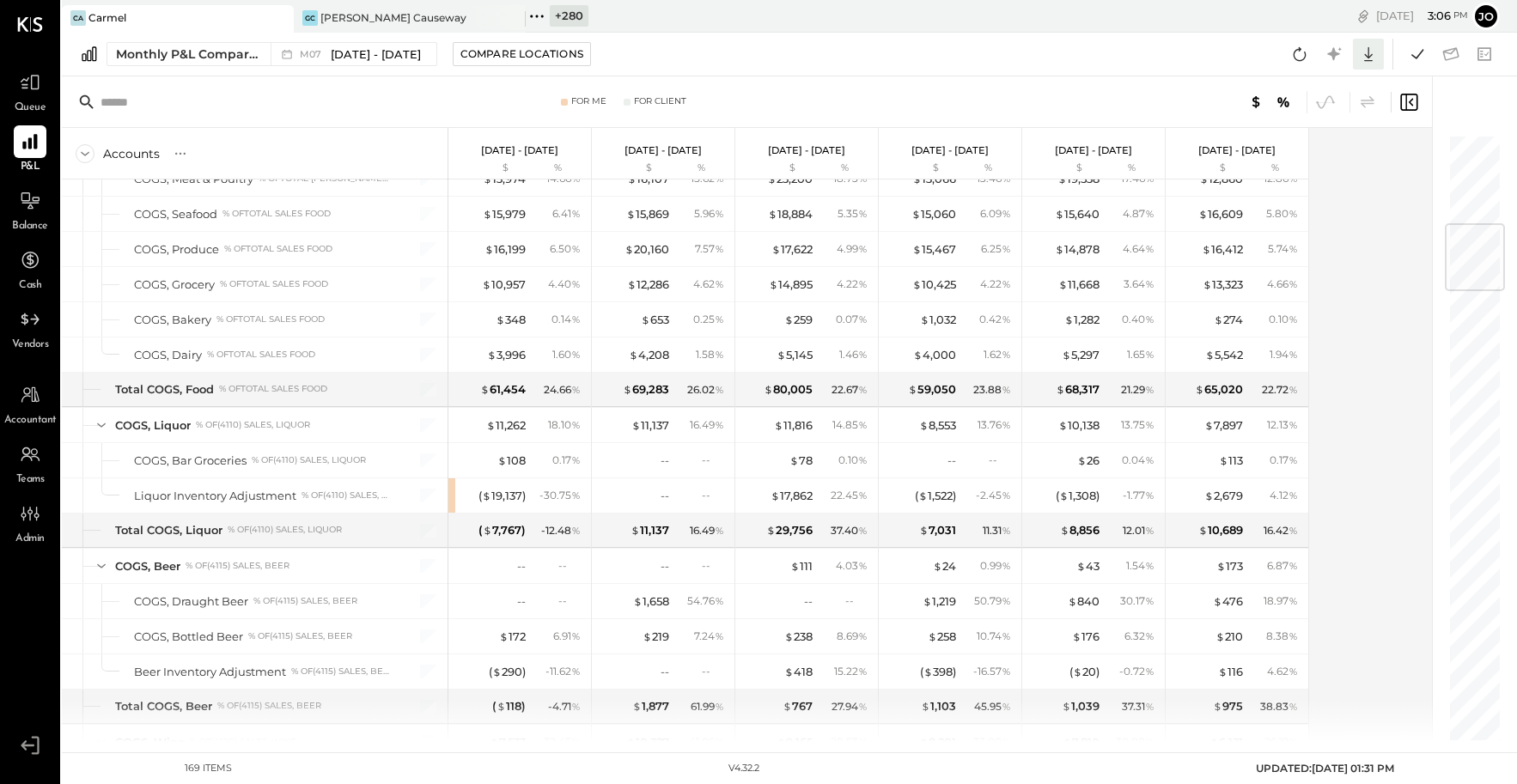
click at [1364, 60] on icon at bounding box center [1368, 54] width 9 height 15
click at [1304, 148] on div "Excel" at bounding box center [1315, 155] width 137 height 36
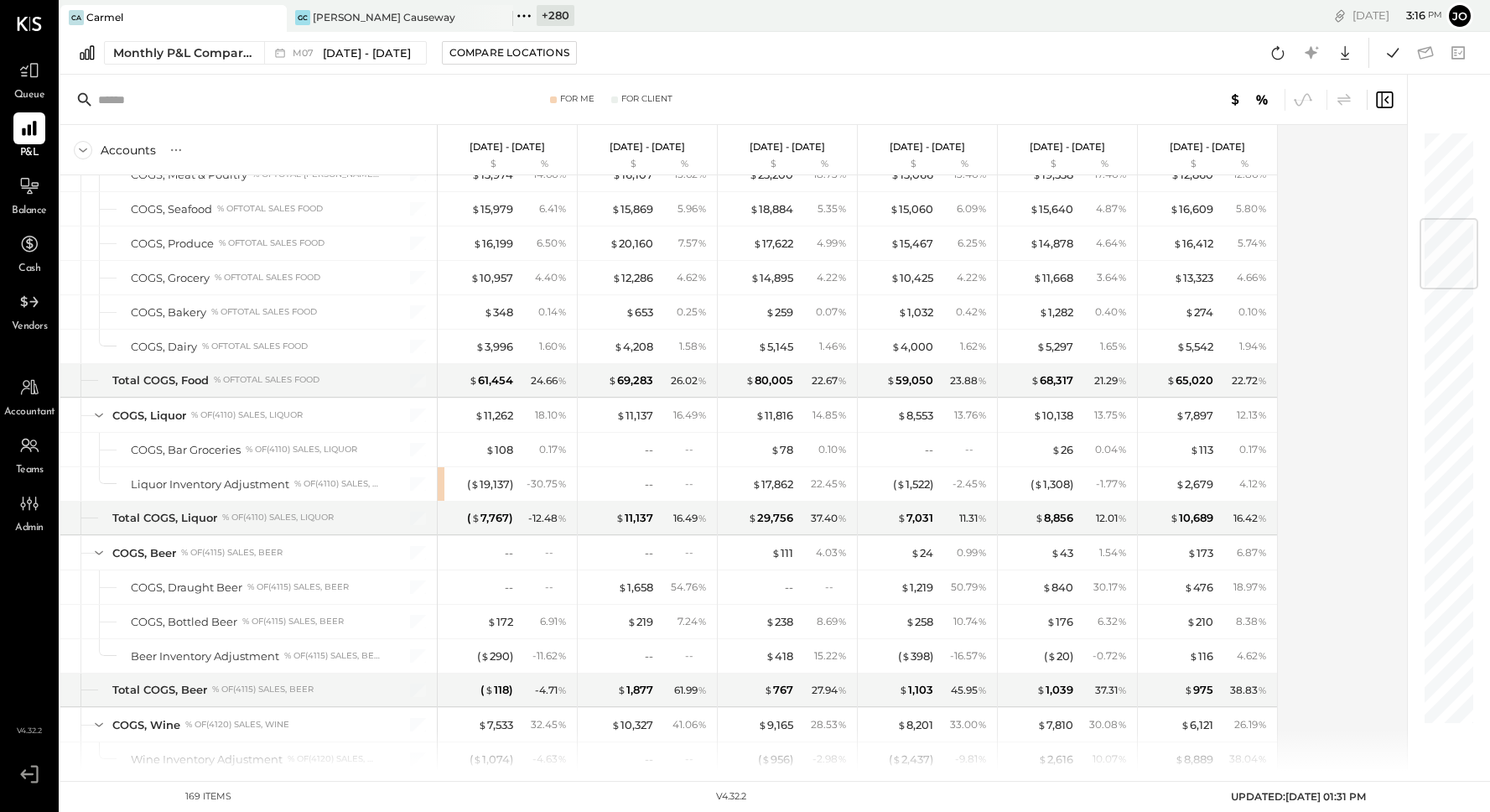
click at [1389, 235] on div "Accounts S % GL Jul 1 - 31, 2025 $ % Jun 1 - 30, 2025 $ % May 1 - 31, 2025 $ % …" at bounding box center [735, 448] width 1349 height 646
click at [1372, 319] on div "Accounts S % GL Jul 1 - 31, 2025 $ % Jun 1 - 30, 2025 $ % May 1 - 31, 2025 $ % …" at bounding box center [735, 448] width 1349 height 646
click at [1276, 54] on icon at bounding box center [1278, 53] width 22 height 22
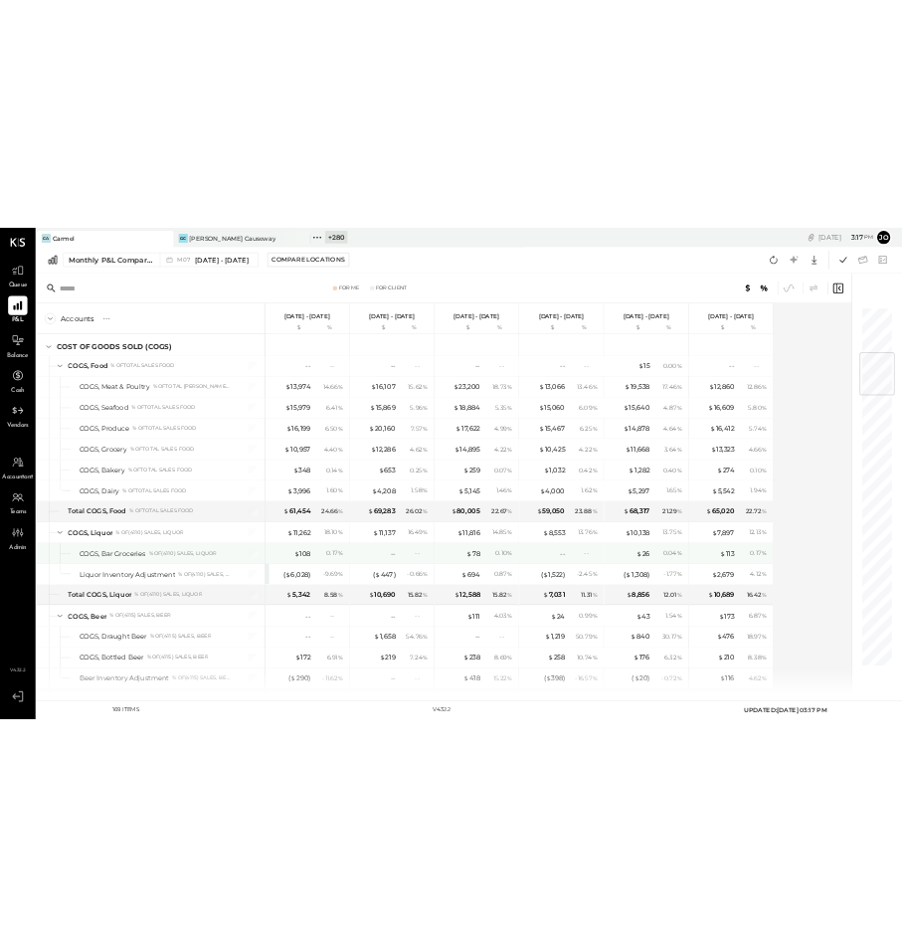
scroll to position [750, 0]
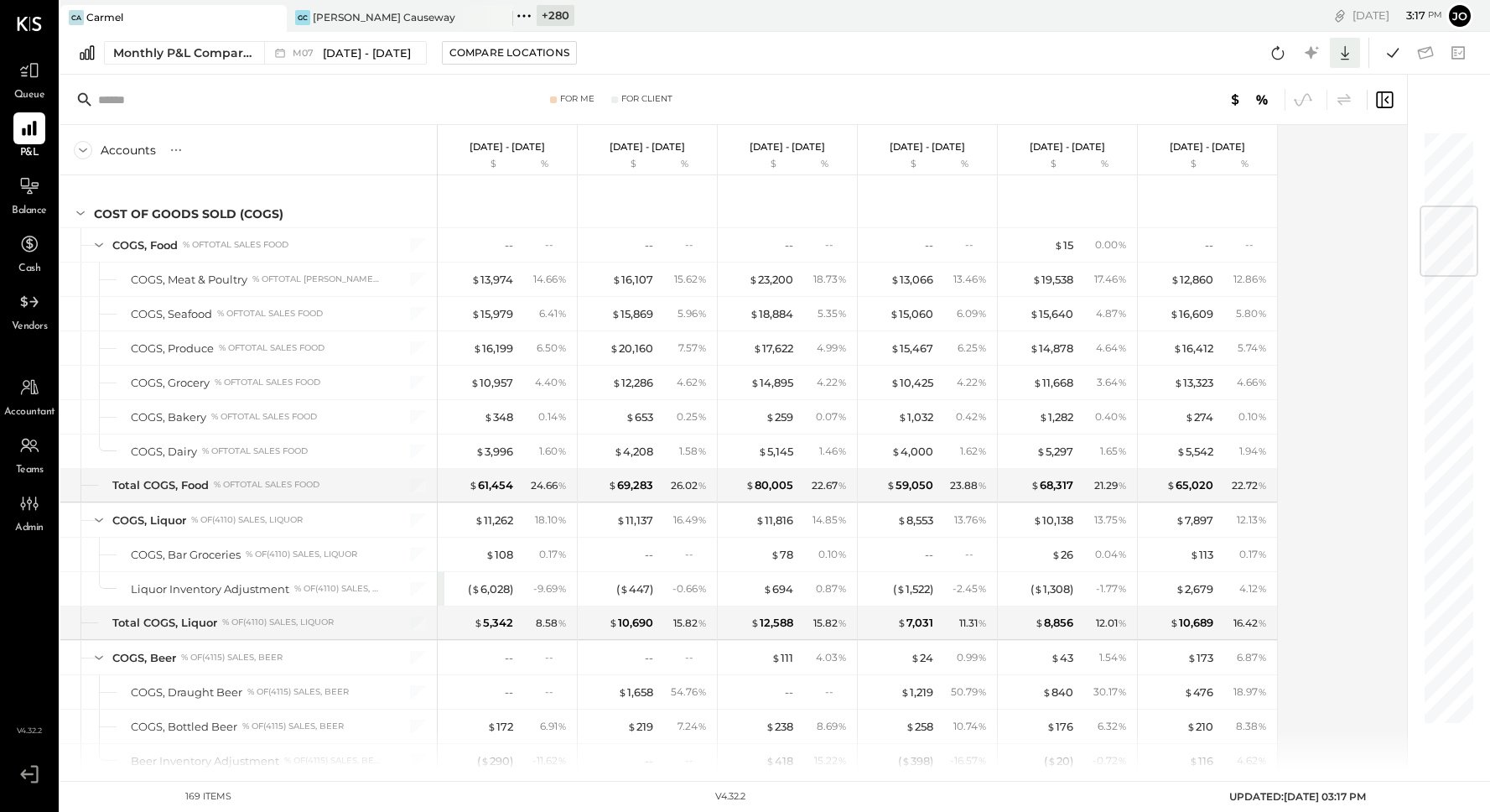
click at [1340, 46] on icon at bounding box center [1345, 53] width 22 height 22
click at [1272, 148] on div "Excel" at bounding box center [1293, 151] width 134 height 35
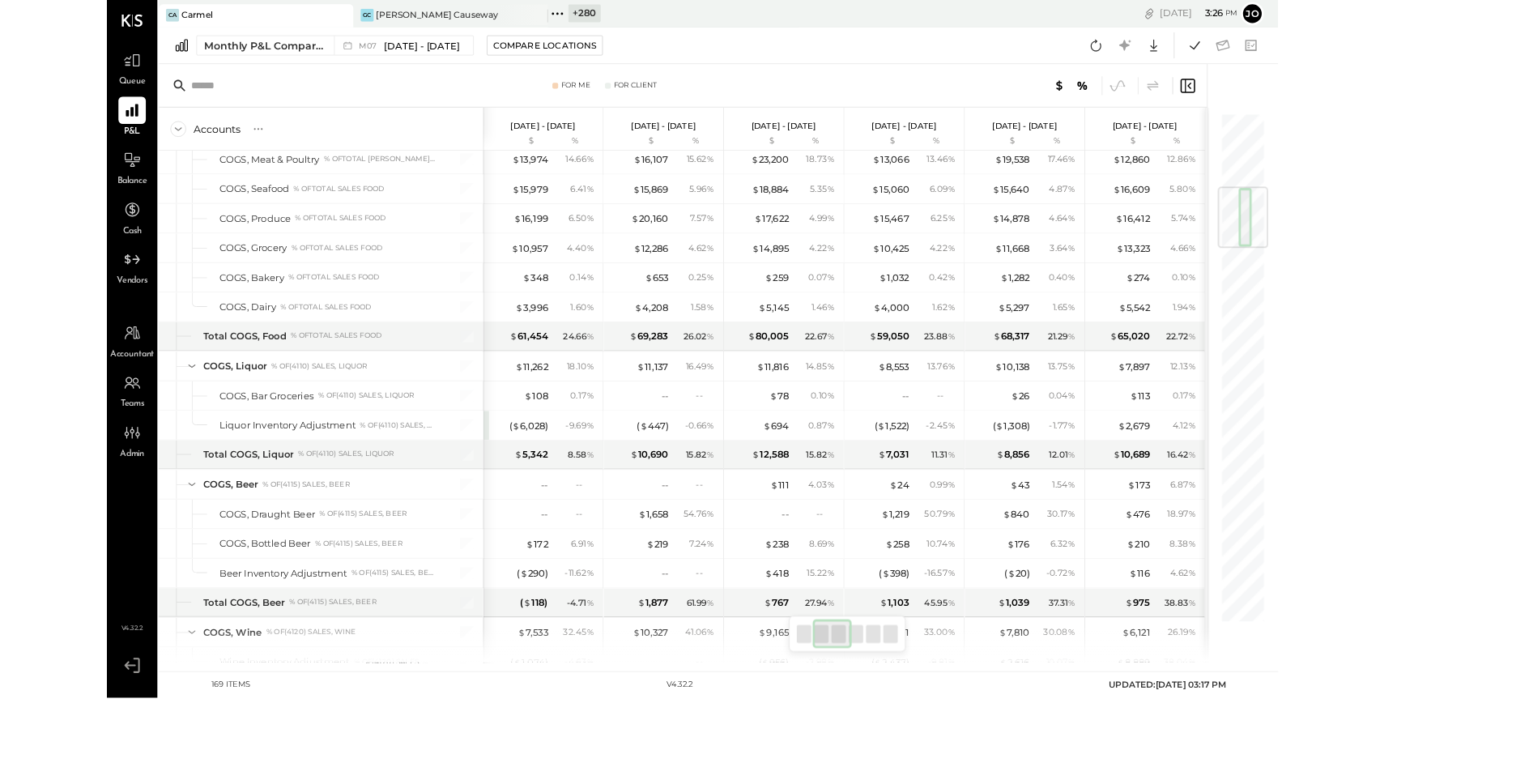
scroll to position [0, 0]
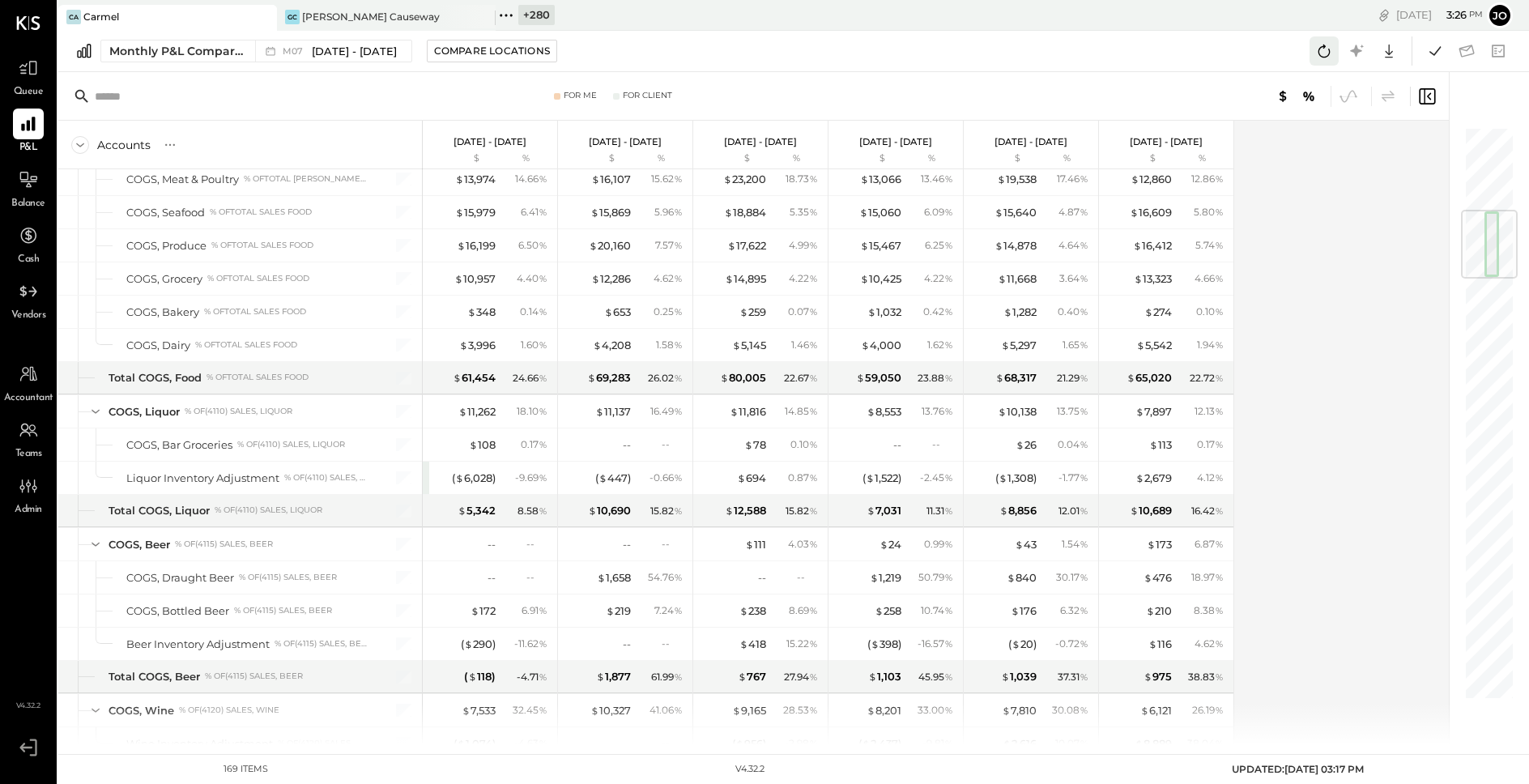
click at [1329, 50] on icon at bounding box center [1324, 51] width 21 height 21
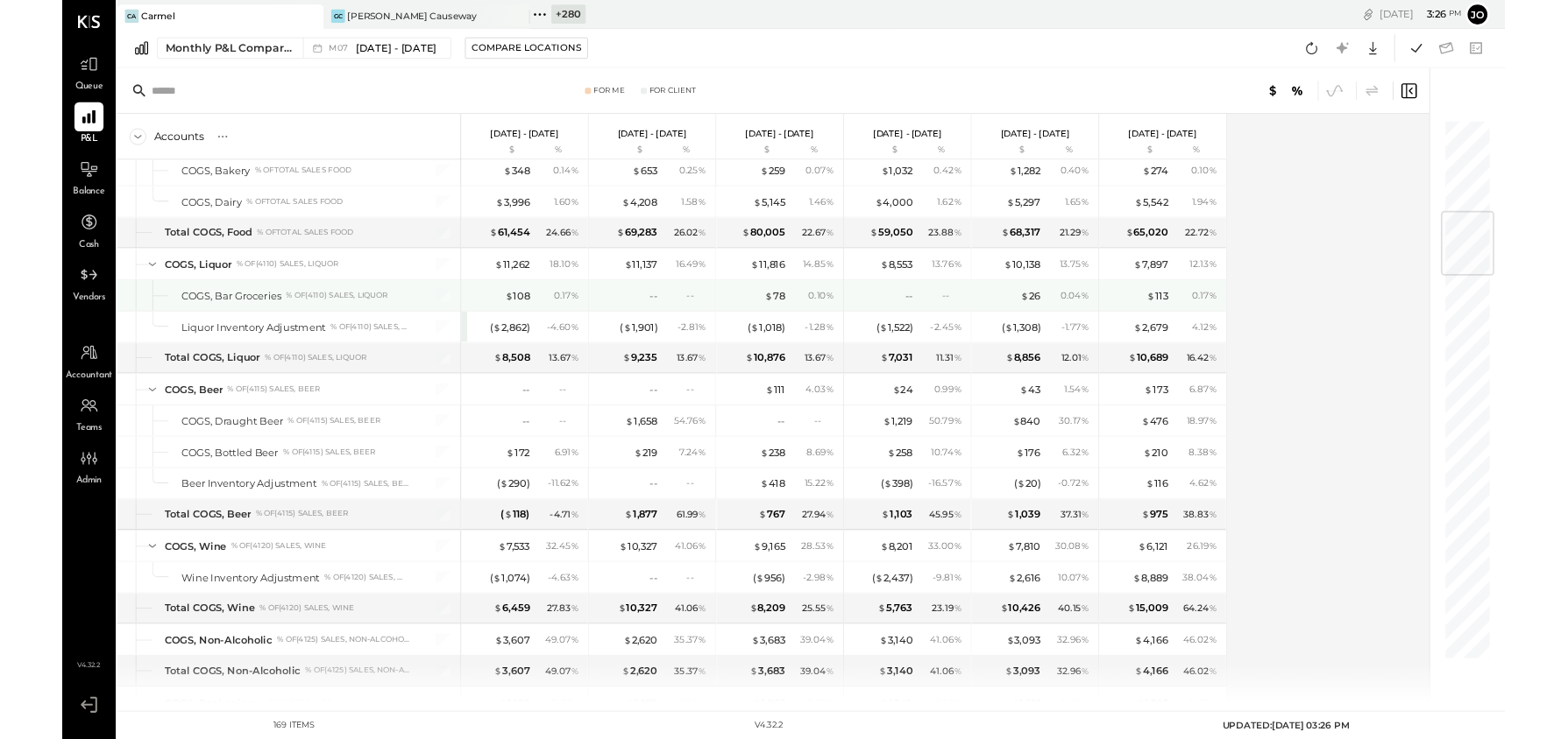
scroll to position [876, 0]
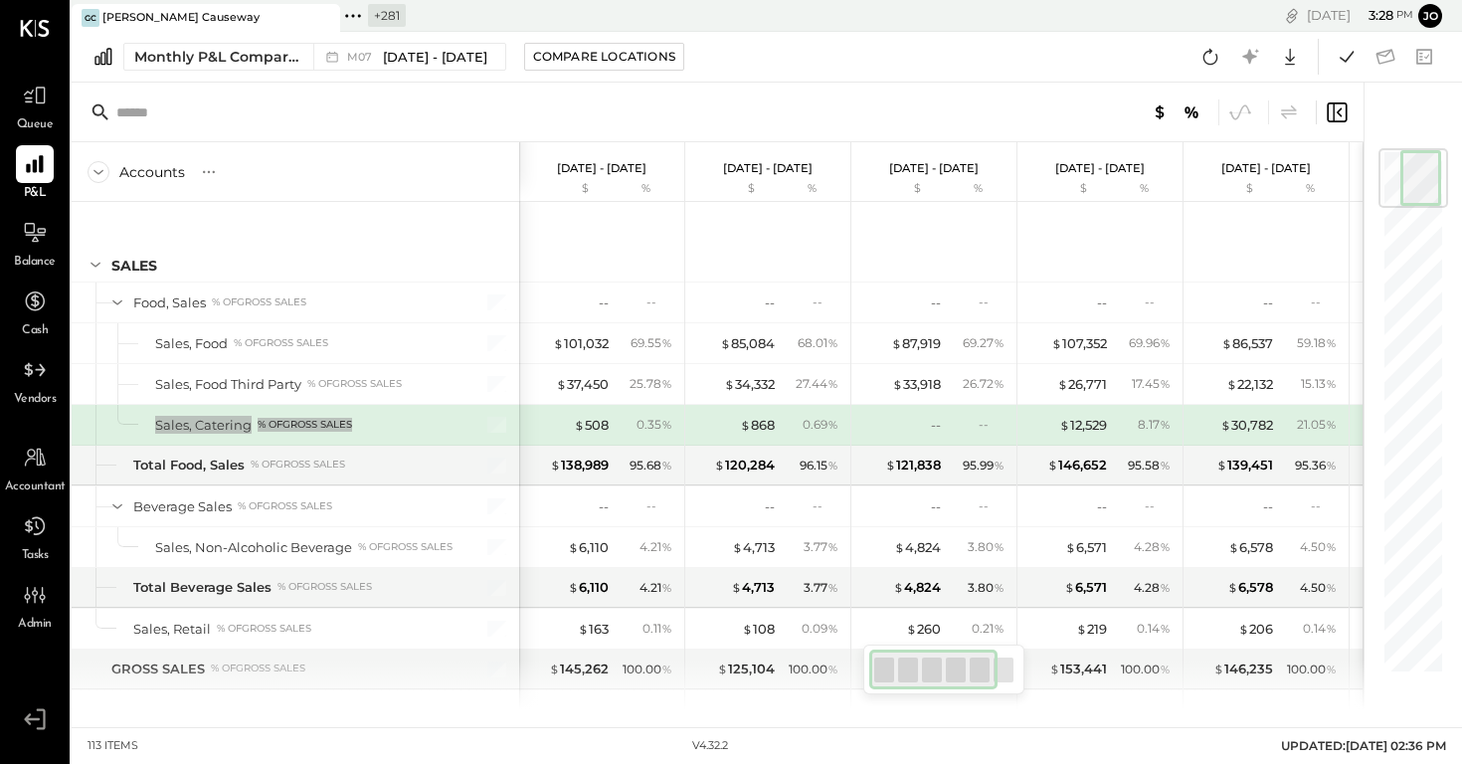
scroll to position [3, 0]
